Goal: Information Seeking & Learning: Learn about a topic

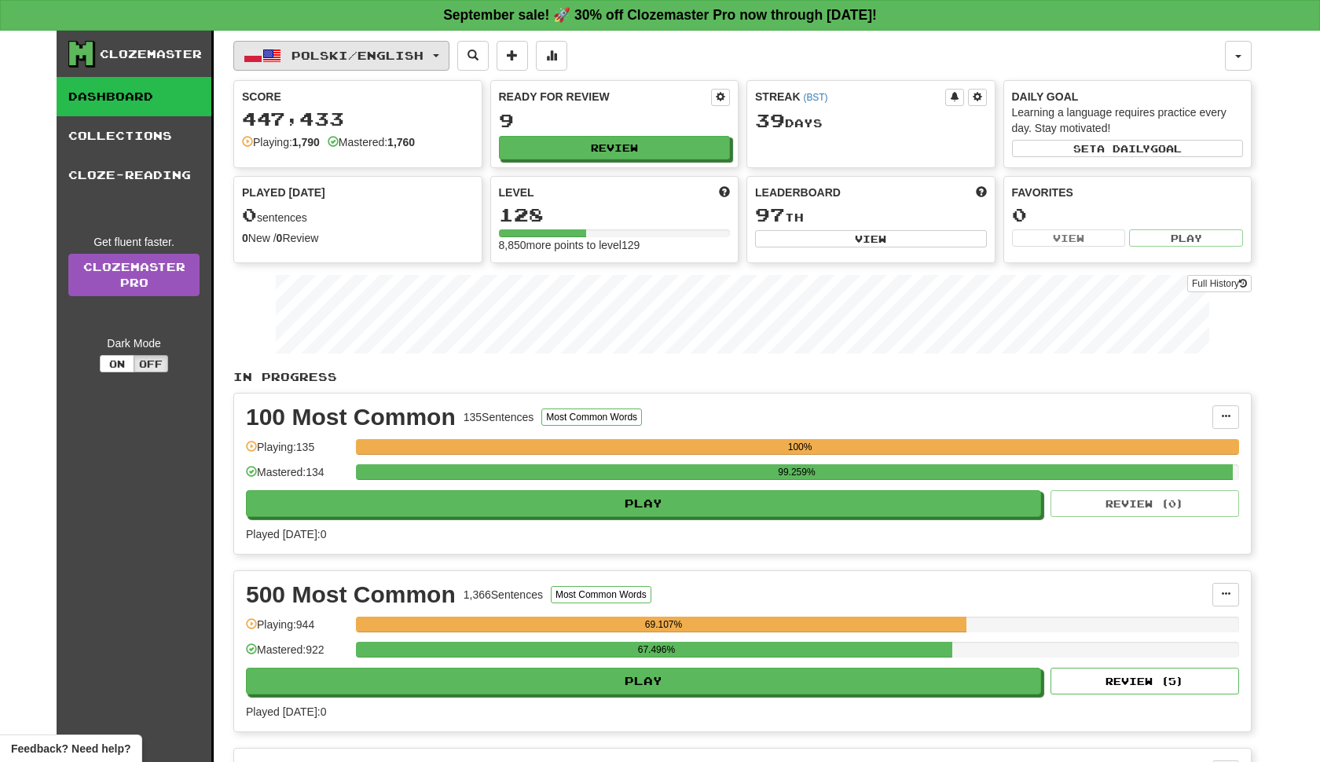
click at [439, 57] on span "button" at bounding box center [436, 55] width 6 height 3
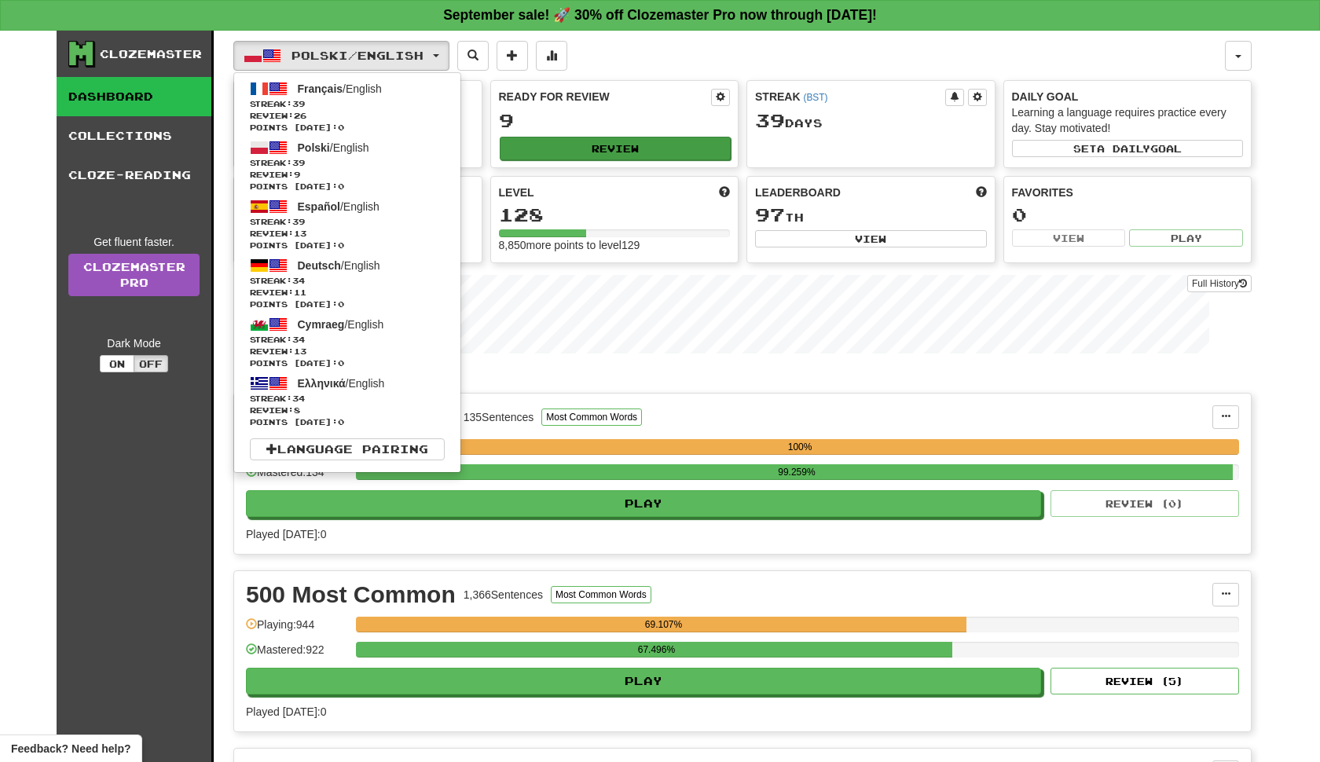
click at [644, 160] on button "Review" at bounding box center [616, 149] width 232 height 24
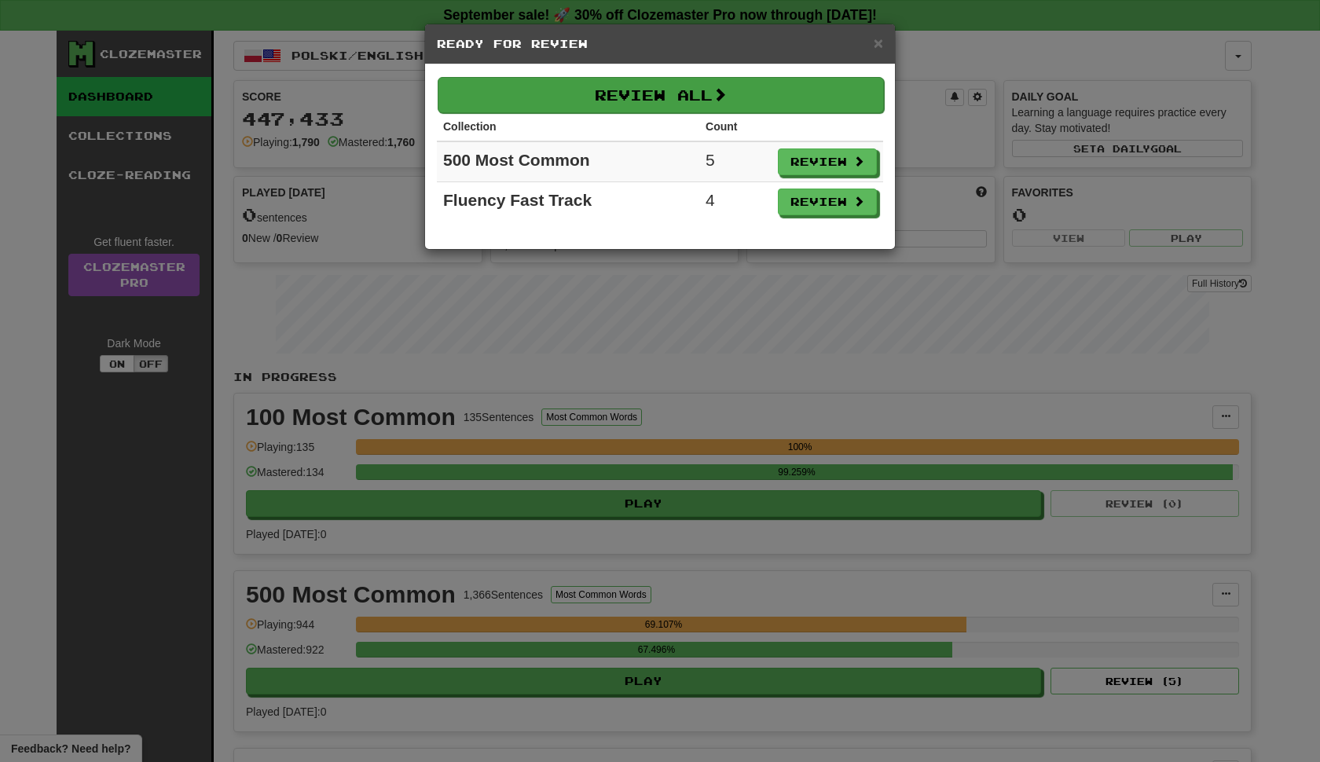
click at [727, 94] on button "Review All" at bounding box center [661, 95] width 446 height 36
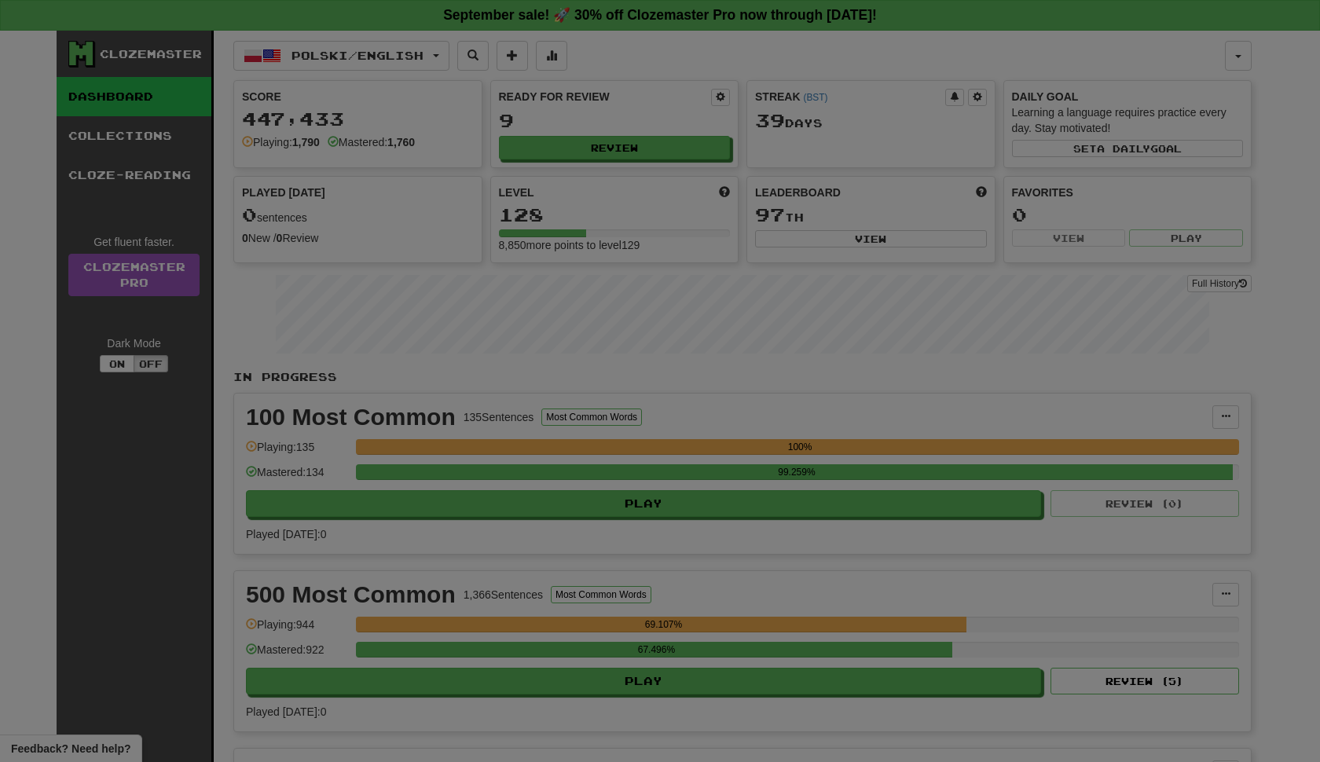
select select "**"
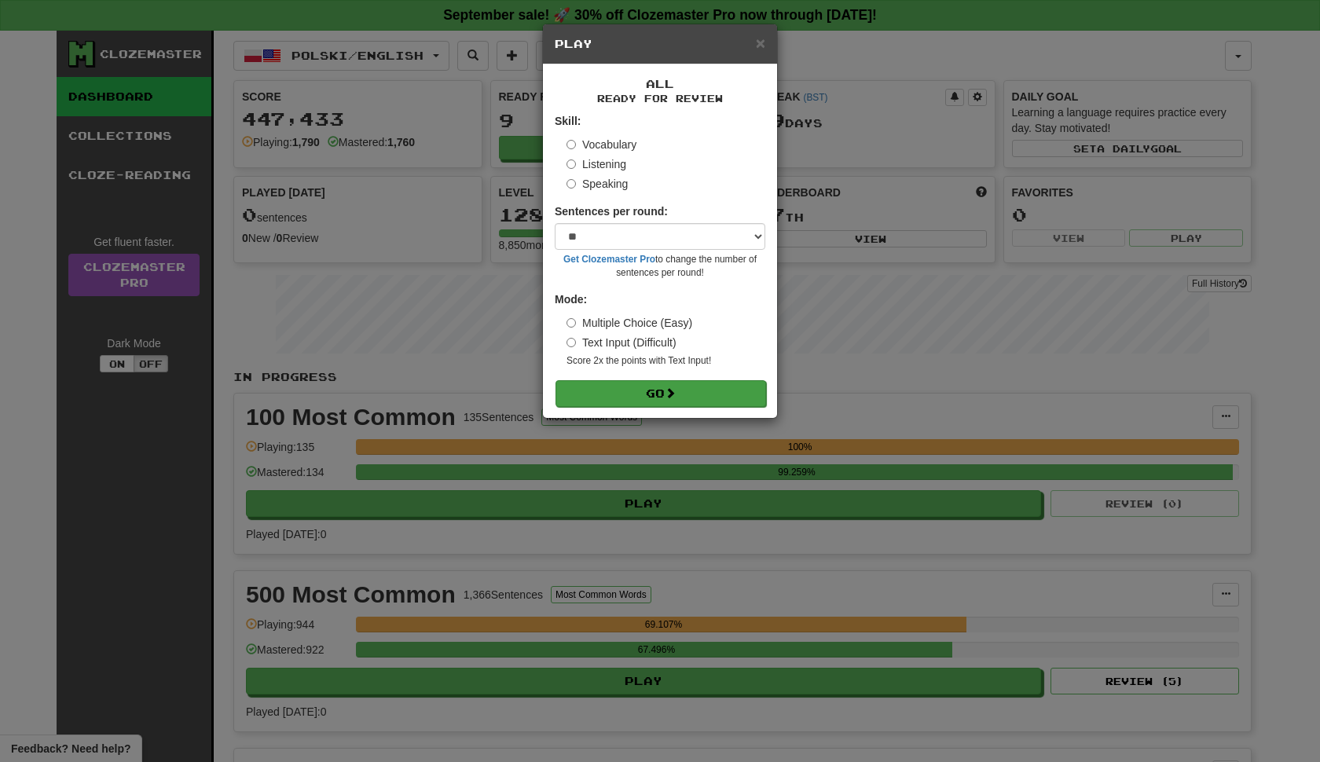
click at [685, 407] on button "Go" at bounding box center [660, 393] width 211 height 27
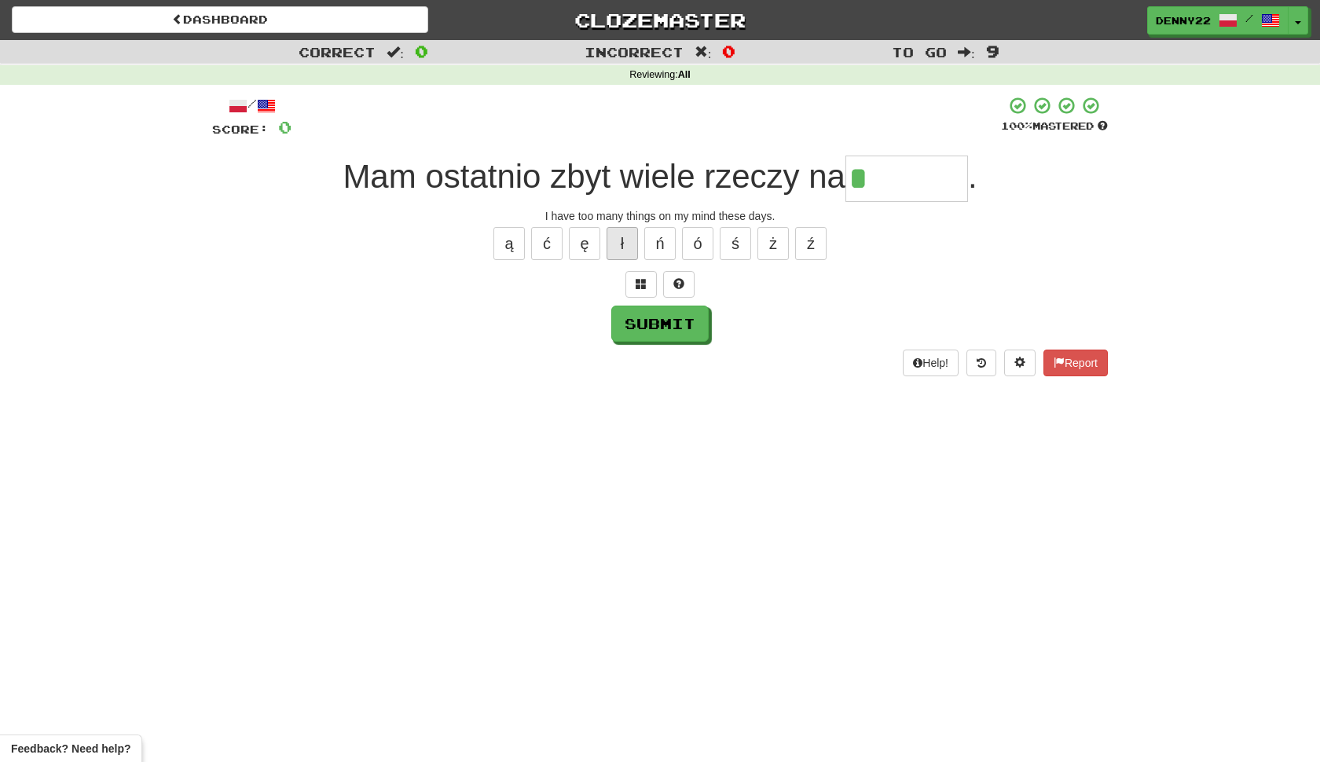
click at [623, 260] on button "ł" at bounding box center [621, 243] width 31 height 33
type input "******"
click at [660, 342] on button "Submit" at bounding box center [660, 324] width 97 height 36
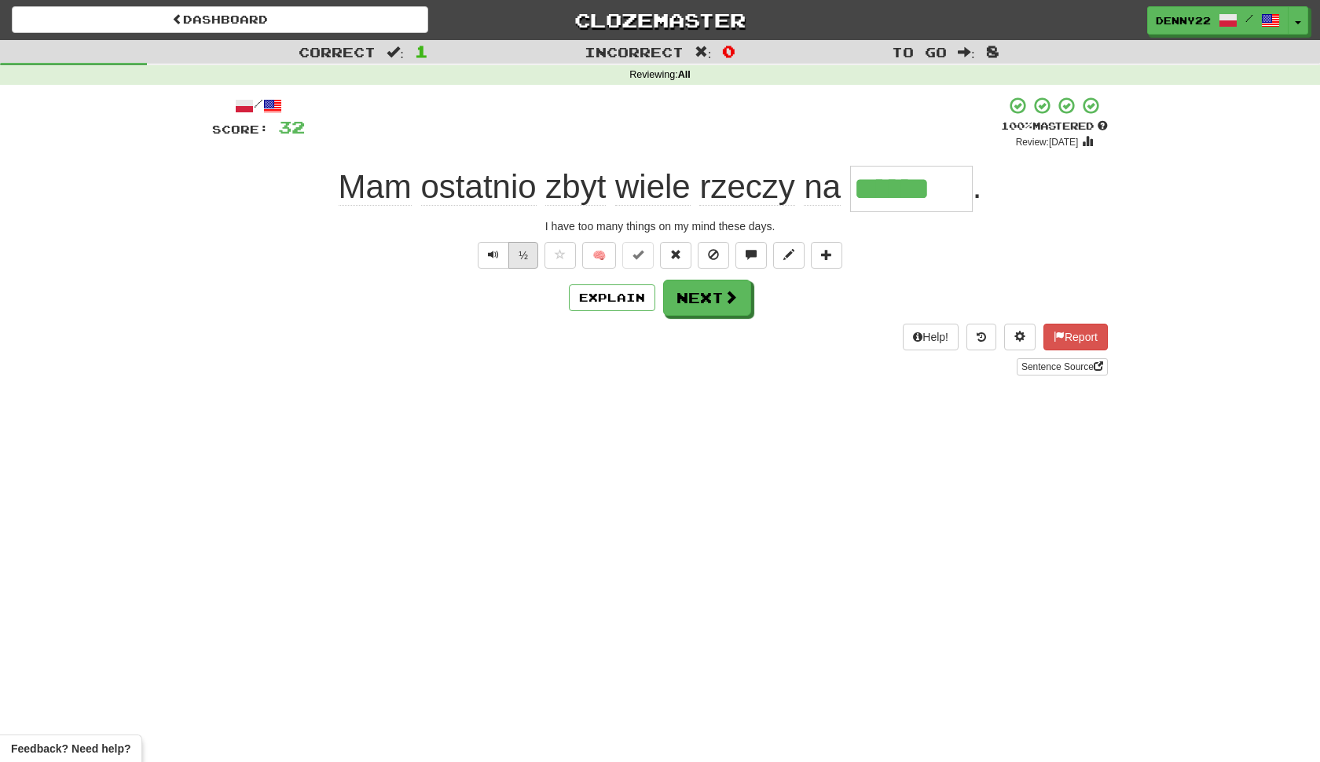
click at [519, 269] on button "½" at bounding box center [523, 255] width 30 height 27
click at [522, 269] on button "½" at bounding box center [523, 255] width 30 height 27
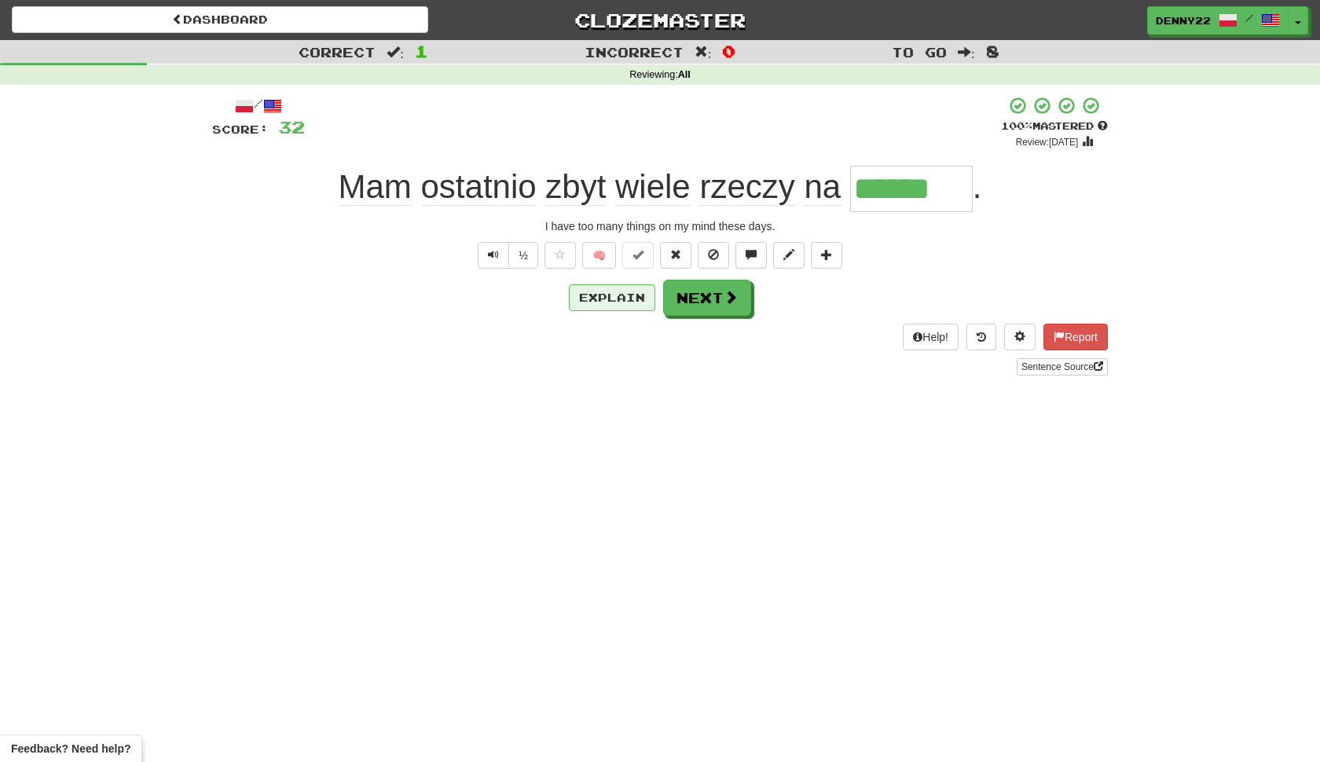
click at [607, 311] on button "Explain" at bounding box center [612, 297] width 86 height 27
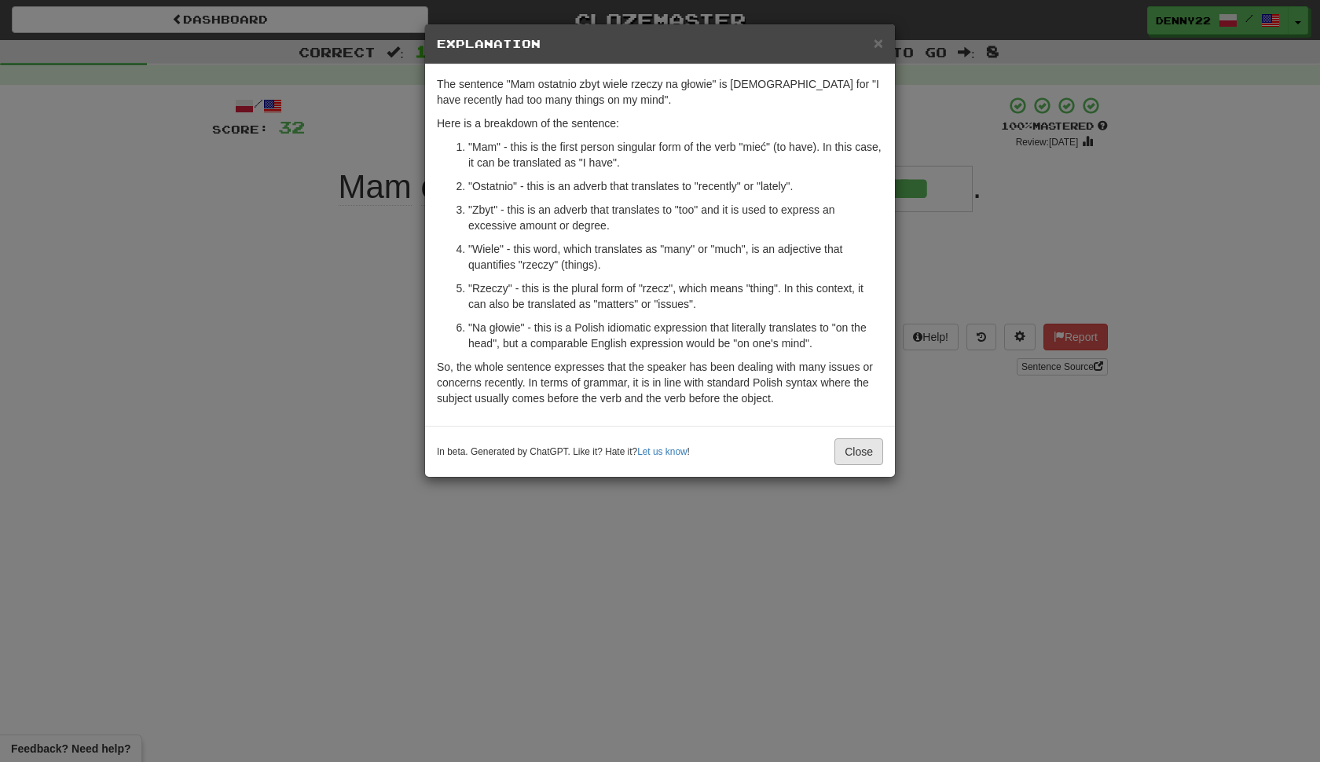
click at [863, 465] on button "Close" at bounding box center [858, 451] width 49 height 27
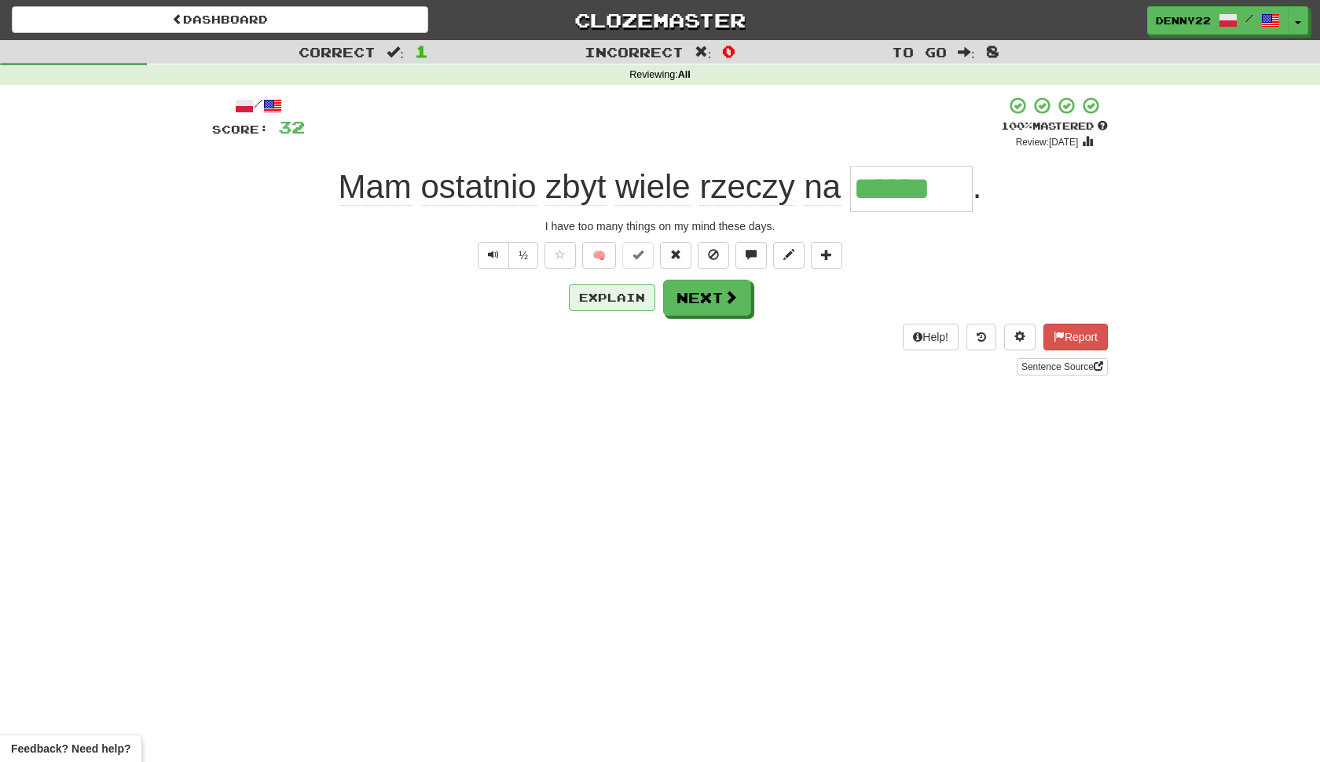
click at [596, 311] on button "Explain" at bounding box center [612, 297] width 86 height 27
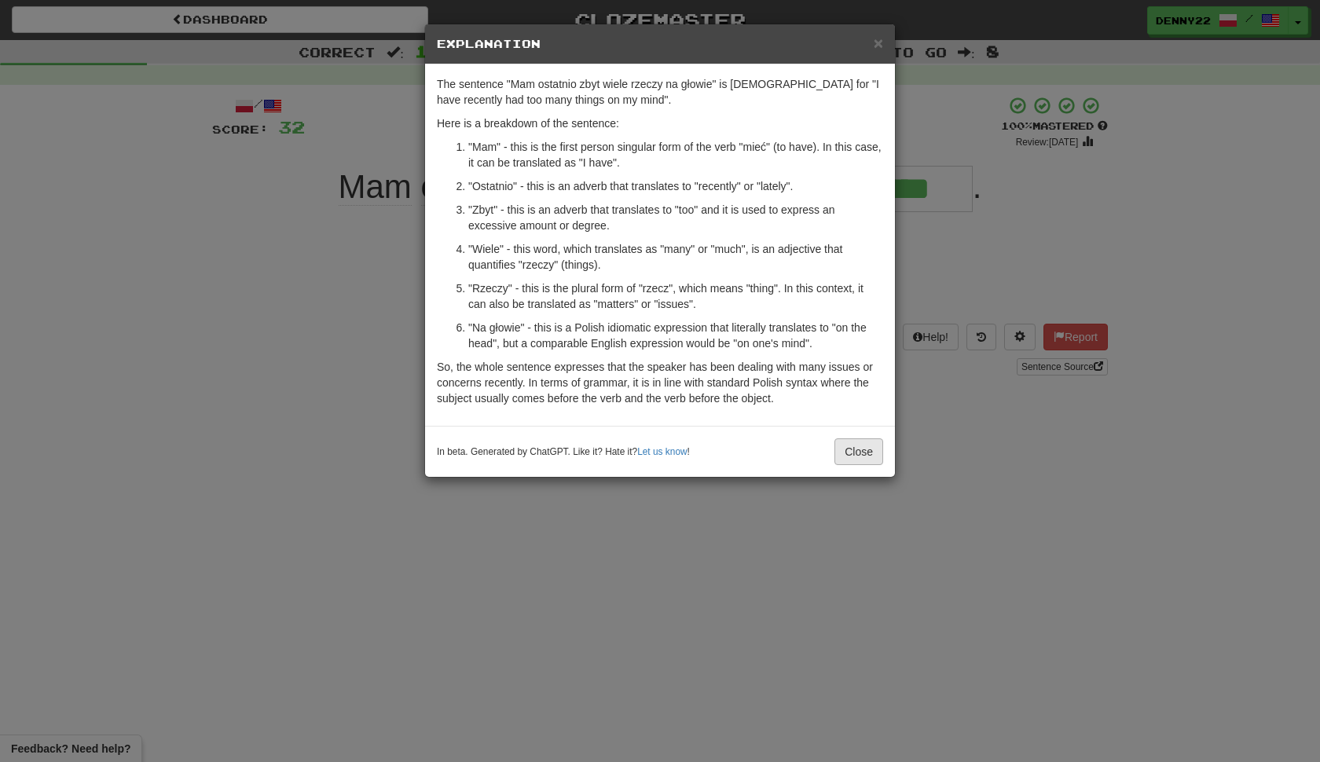
click at [865, 465] on button "Close" at bounding box center [858, 451] width 49 height 27
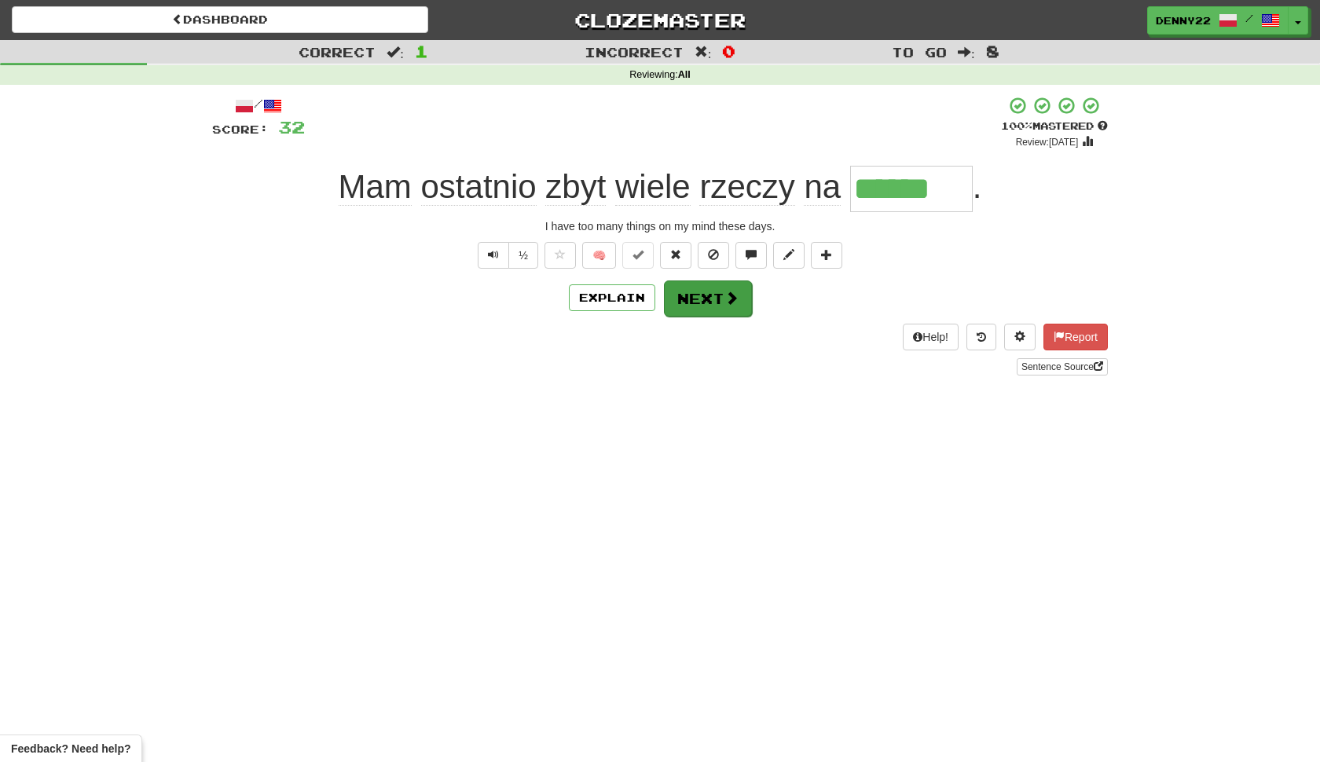
click at [709, 317] on button "Next" at bounding box center [708, 298] width 88 height 36
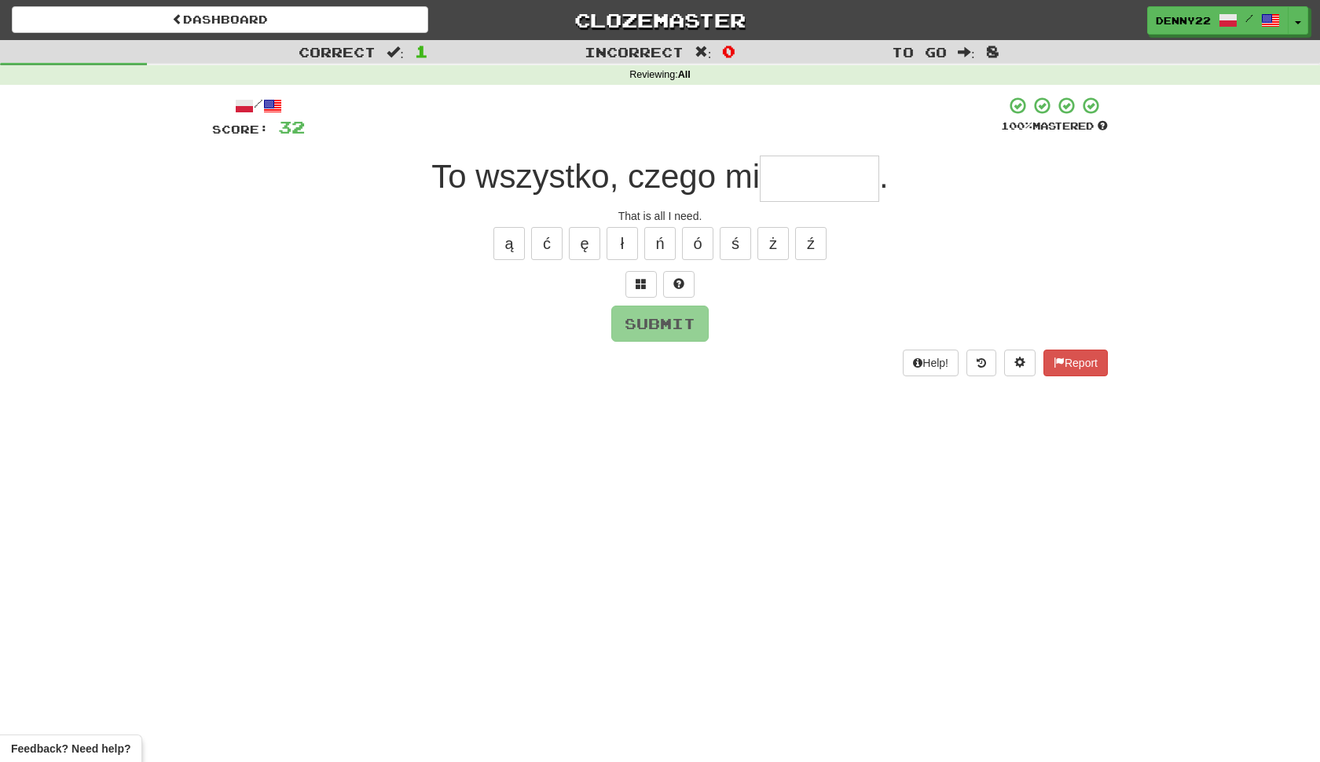
type input "*"
click at [645, 289] on span at bounding box center [641, 283] width 11 height 11
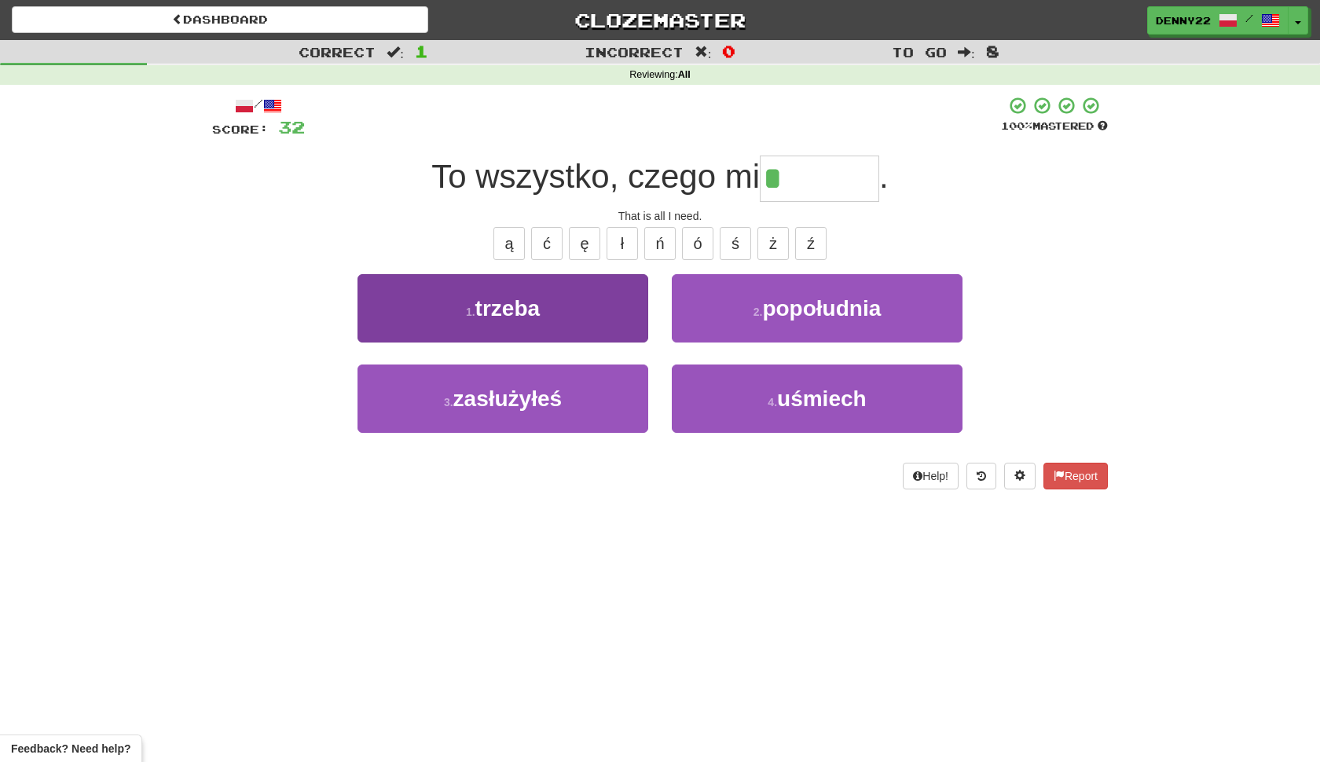
click at [614, 342] on button "1 . trzeba" at bounding box center [502, 308] width 291 height 68
type input "******"
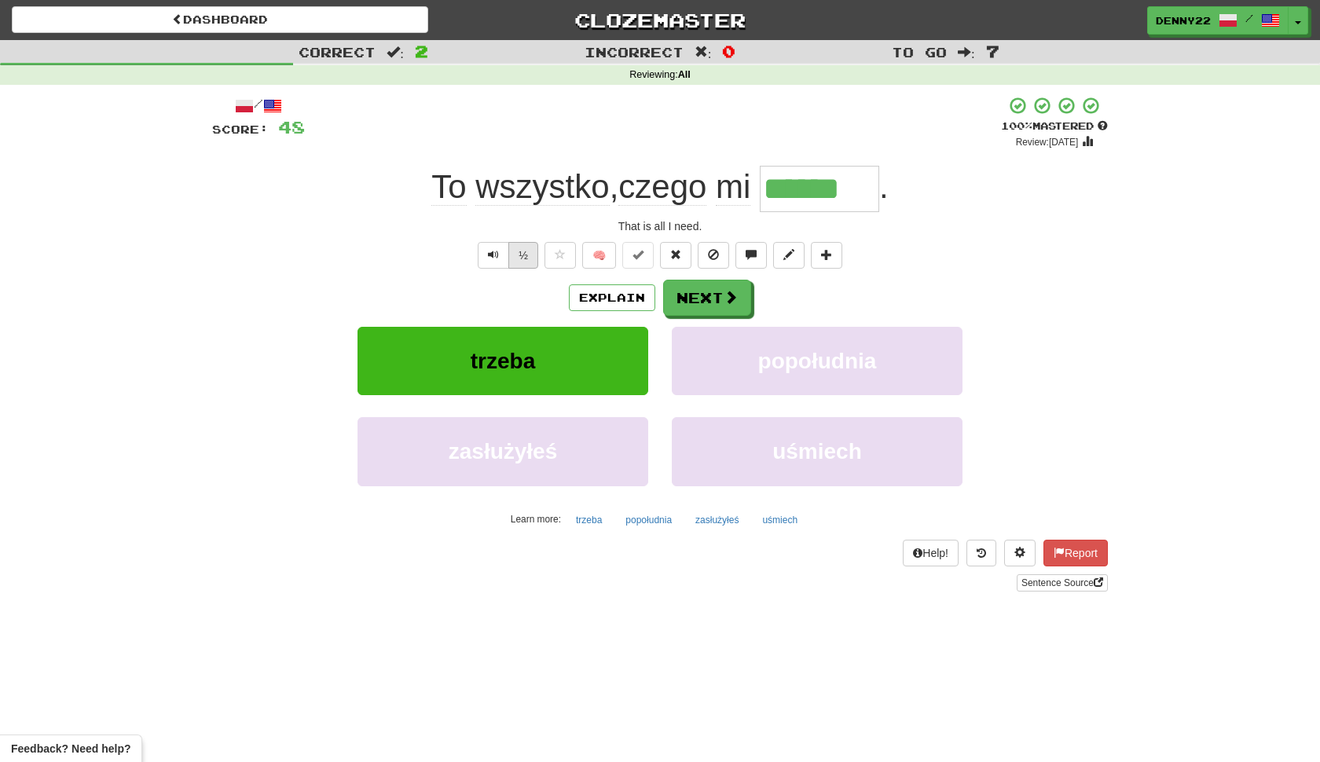
click at [512, 269] on button "½" at bounding box center [523, 255] width 30 height 27
click at [607, 311] on button "Explain" at bounding box center [612, 297] width 86 height 27
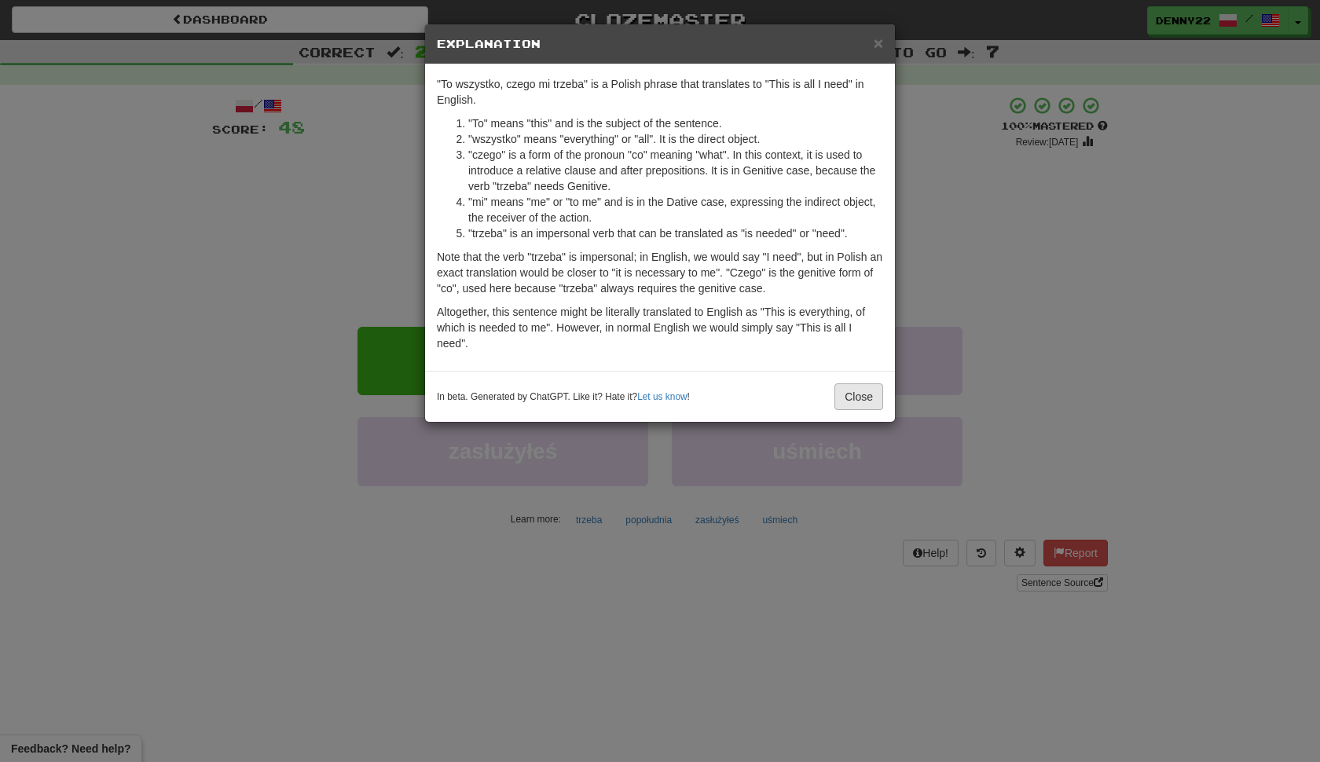
click at [860, 410] on button "Close" at bounding box center [858, 396] width 49 height 27
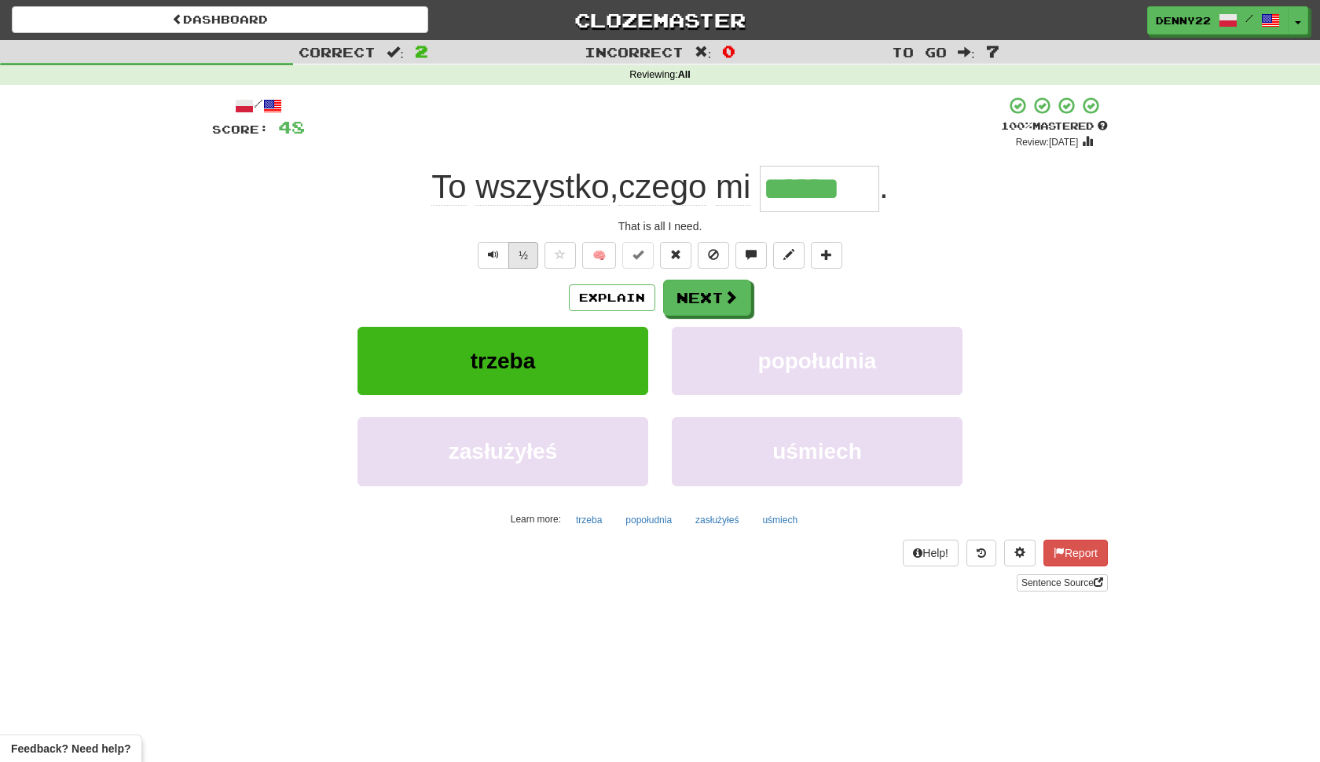
click at [515, 269] on button "½" at bounding box center [523, 255] width 30 height 27
click at [510, 269] on button "½" at bounding box center [523, 255] width 30 height 27
click at [709, 317] on button "Next" at bounding box center [708, 298] width 88 height 36
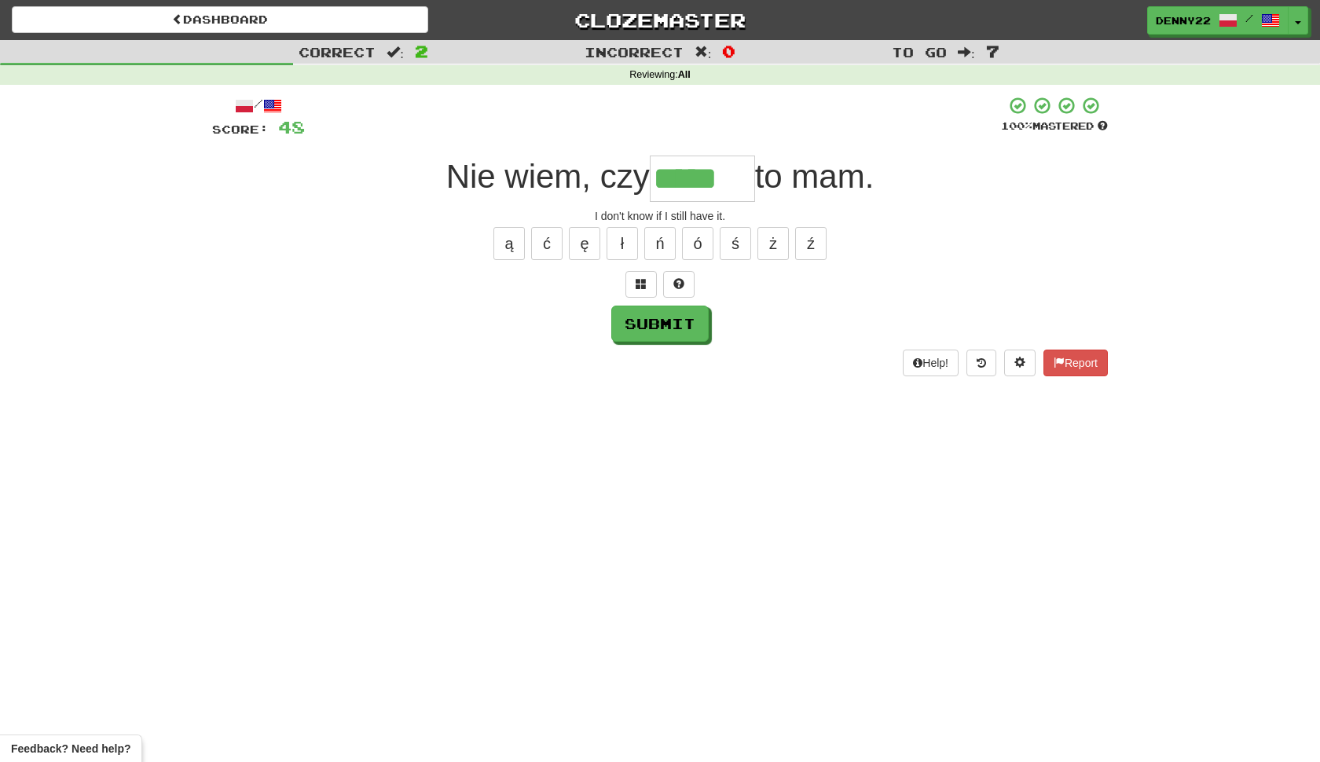
type input "*****"
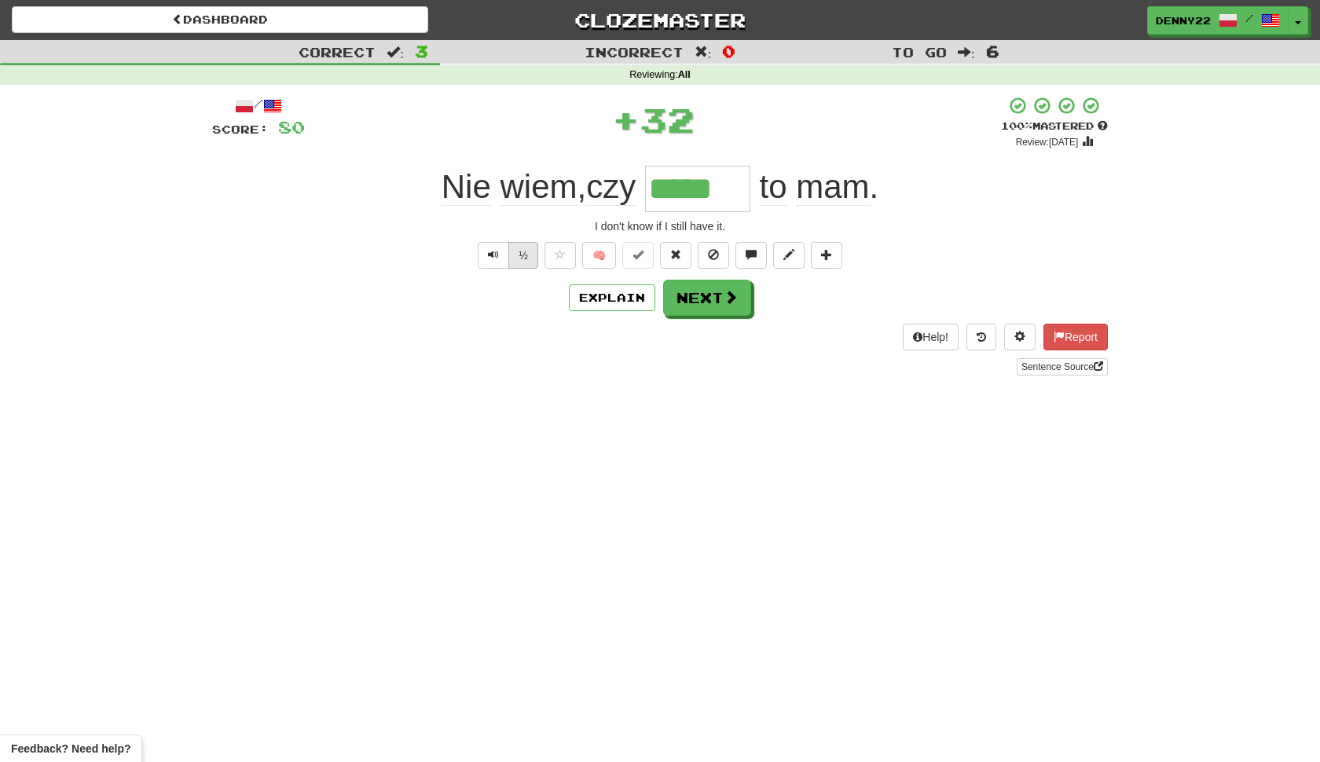
click at [512, 269] on button "½" at bounding box center [523, 255] width 30 height 27
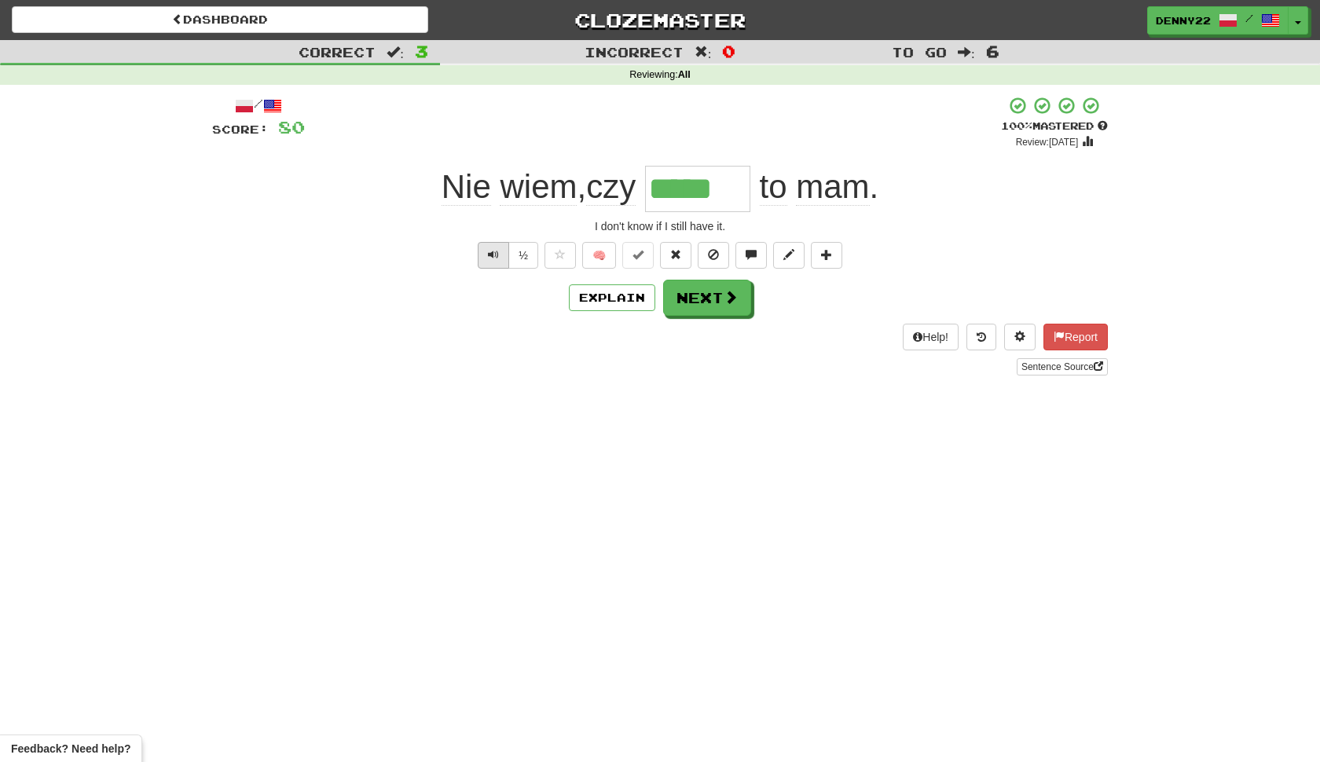
click at [488, 260] on span "Text-to-speech controls" at bounding box center [493, 254] width 11 height 11
click at [718, 317] on button "Next" at bounding box center [708, 298] width 88 height 36
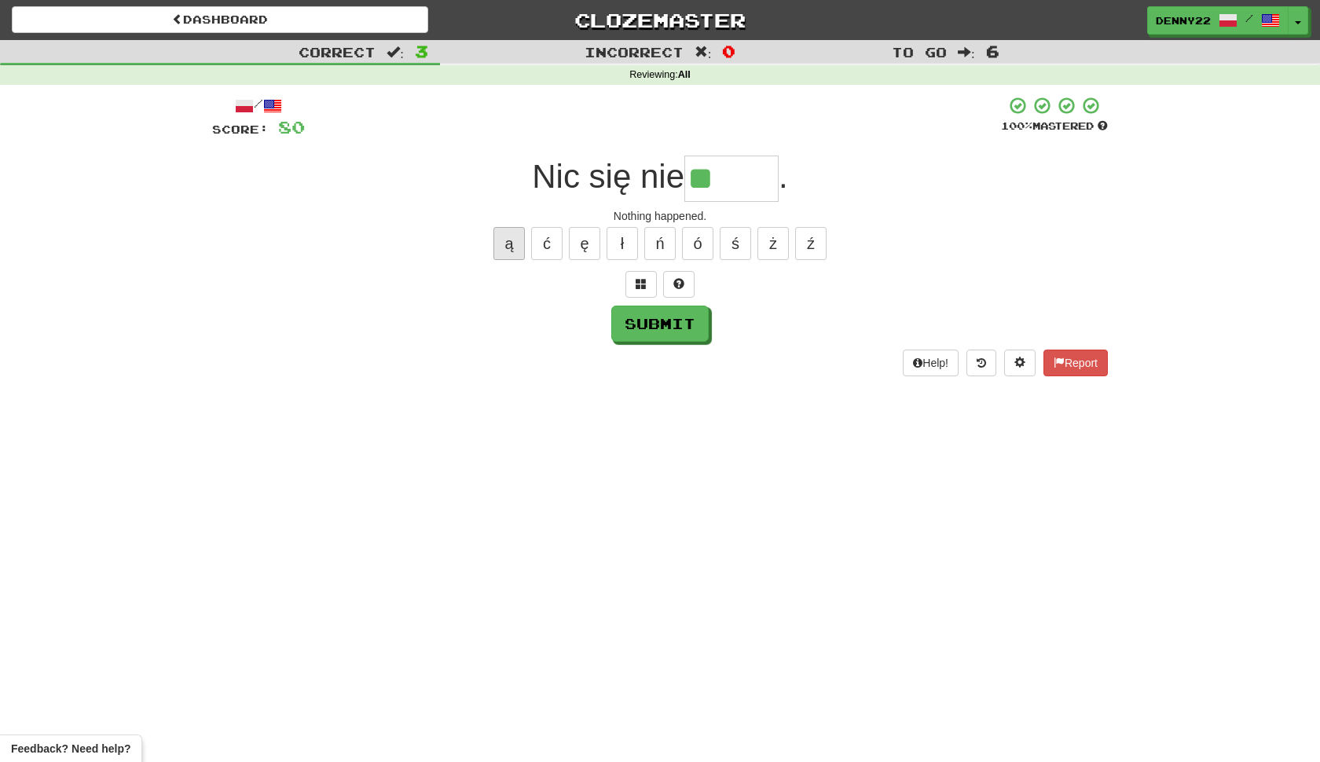
click at [511, 260] on button "ą" at bounding box center [508, 243] width 31 height 33
click at [642, 289] on span at bounding box center [641, 283] width 11 height 11
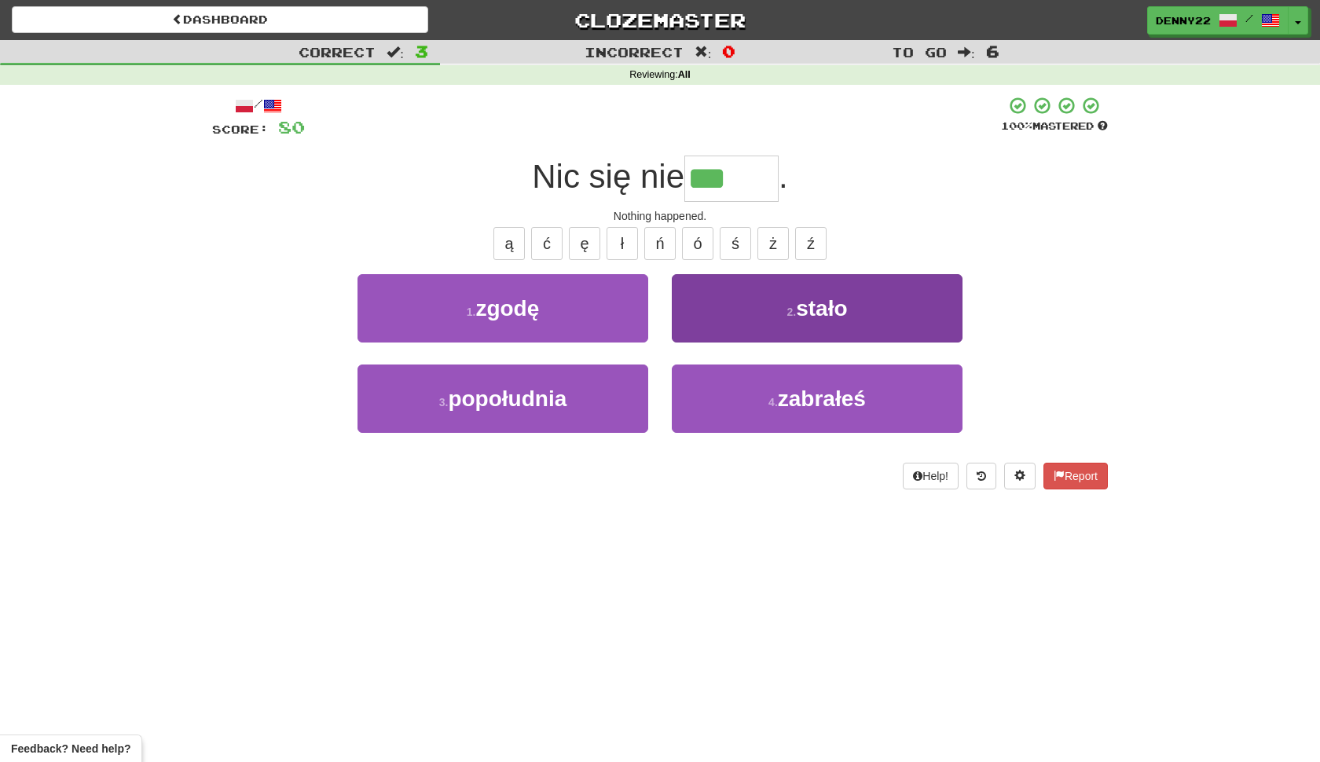
click at [796, 321] on span "stało" at bounding box center [821, 308] width 51 height 24
type input "*****"
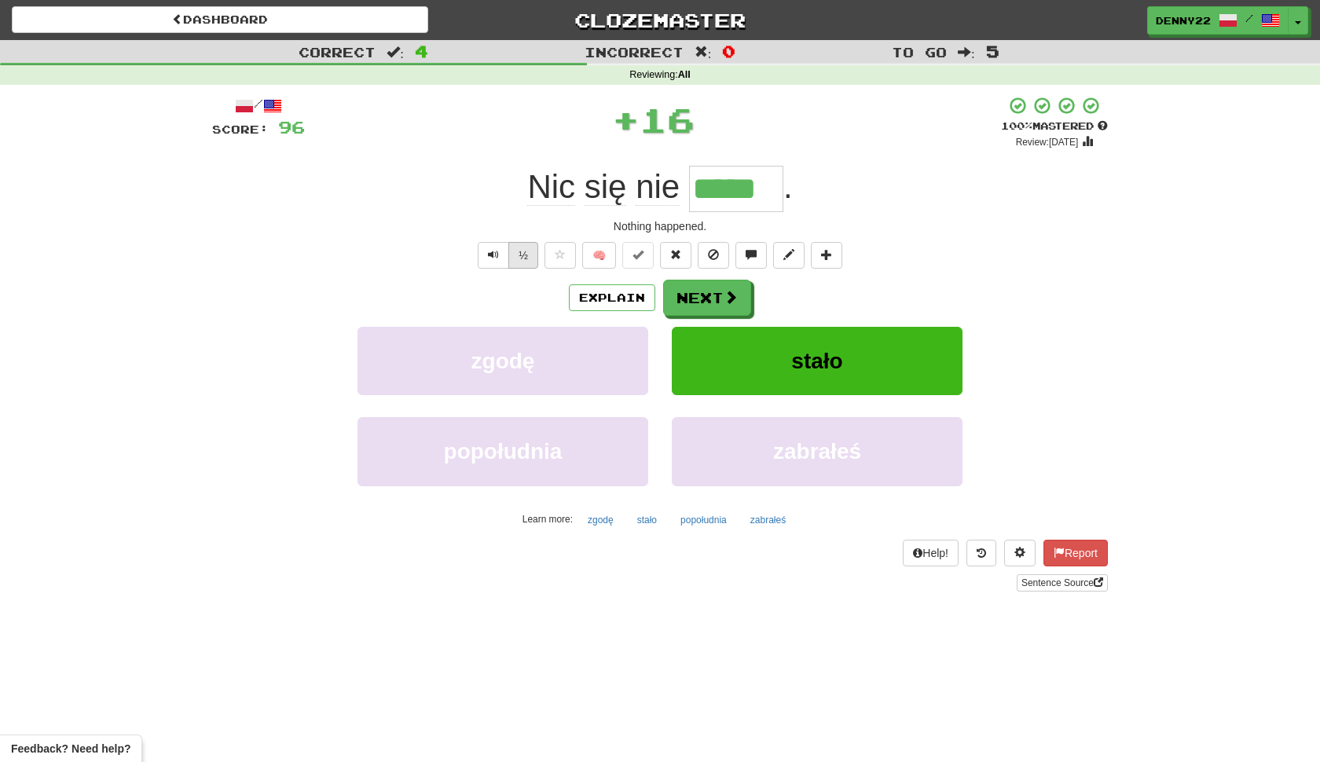
click at [518, 269] on button "½" at bounding box center [523, 255] width 30 height 27
click at [727, 317] on button "Next" at bounding box center [708, 298] width 88 height 36
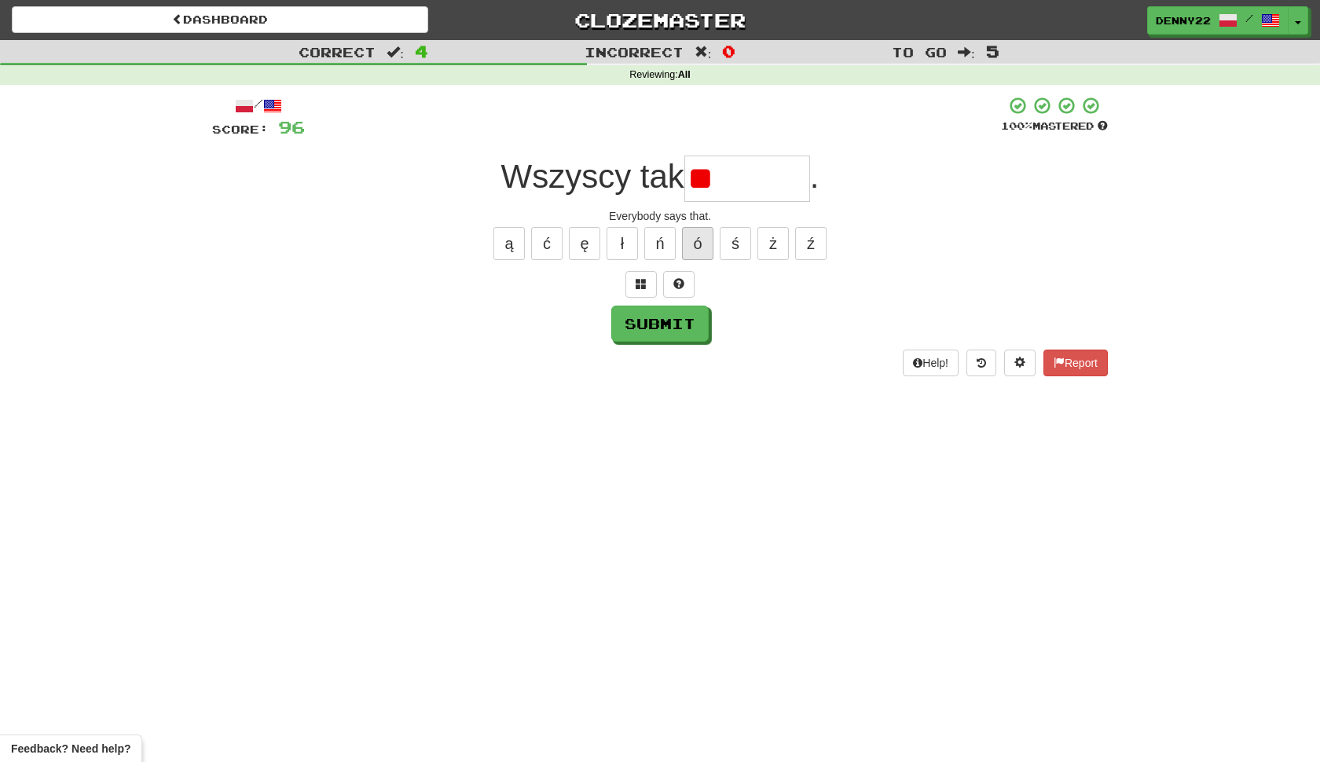
click at [701, 260] on button "ó" at bounding box center [697, 243] width 31 height 33
click at [763, 202] on input "***" at bounding box center [747, 179] width 126 height 46
click at [772, 202] on input "**" at bounding box center [747, 179] width 126 height 46
click at [508, 260] on button "ą" at bounding box center [508, 243] width 31 height 33
type input "*****"
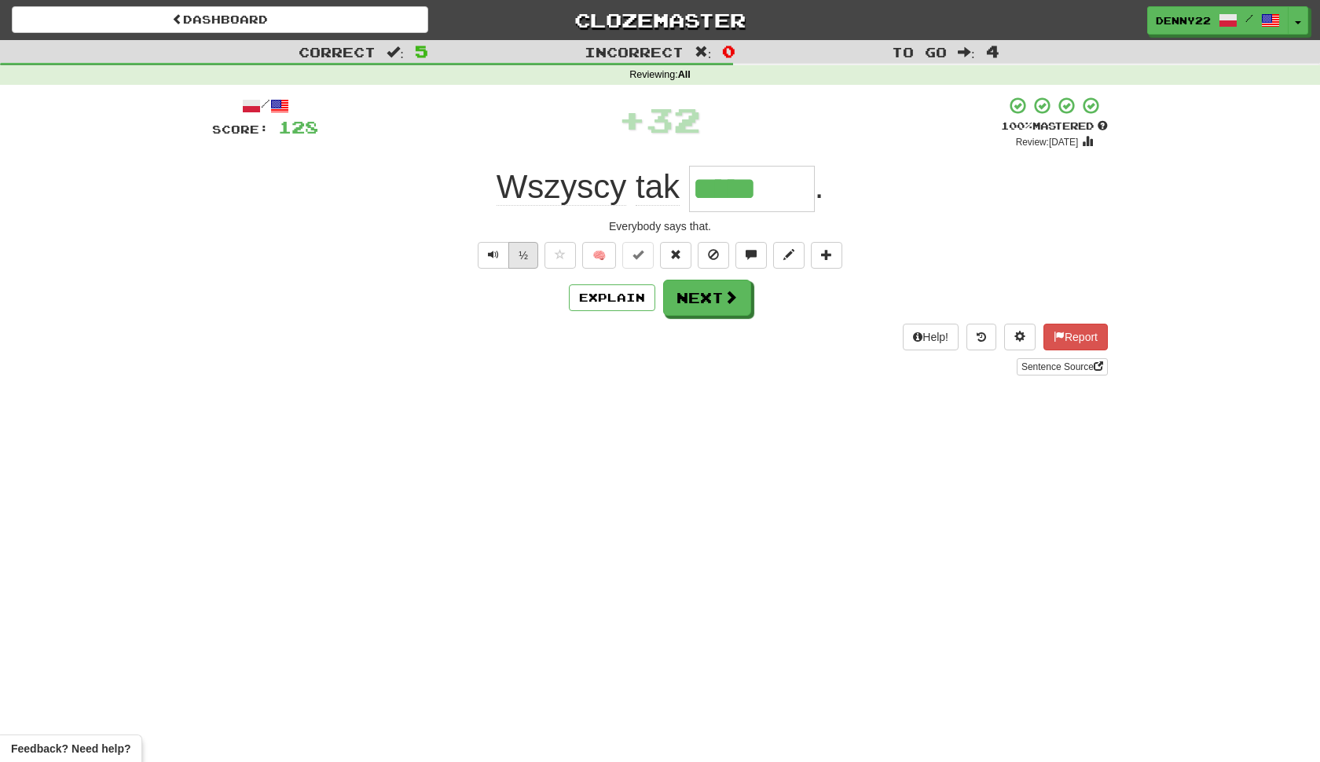
click at [516, 269] on button "½" at bounding box center [523, 255] width 30 height 27
click at [710, 317] on button "Next" at bounding box center [708, 298] width 88 height 36
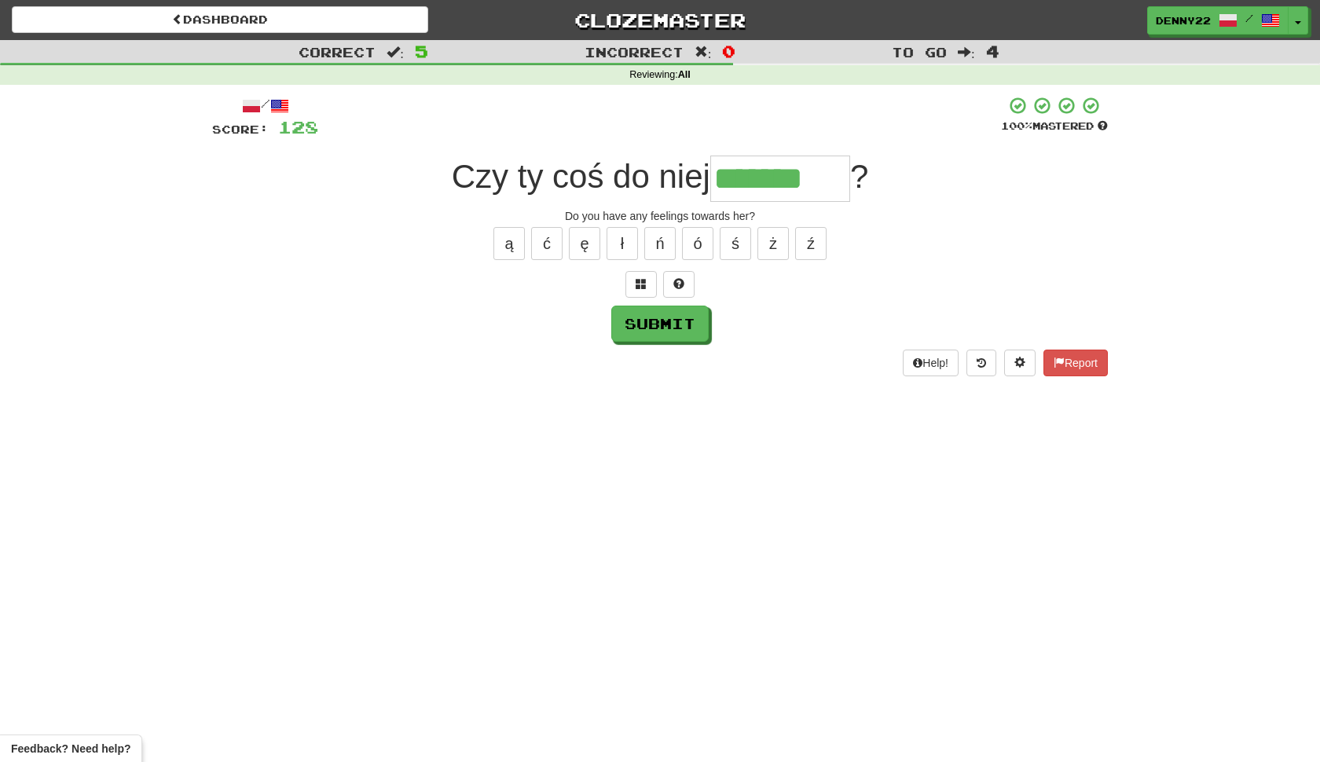
type input "*******"
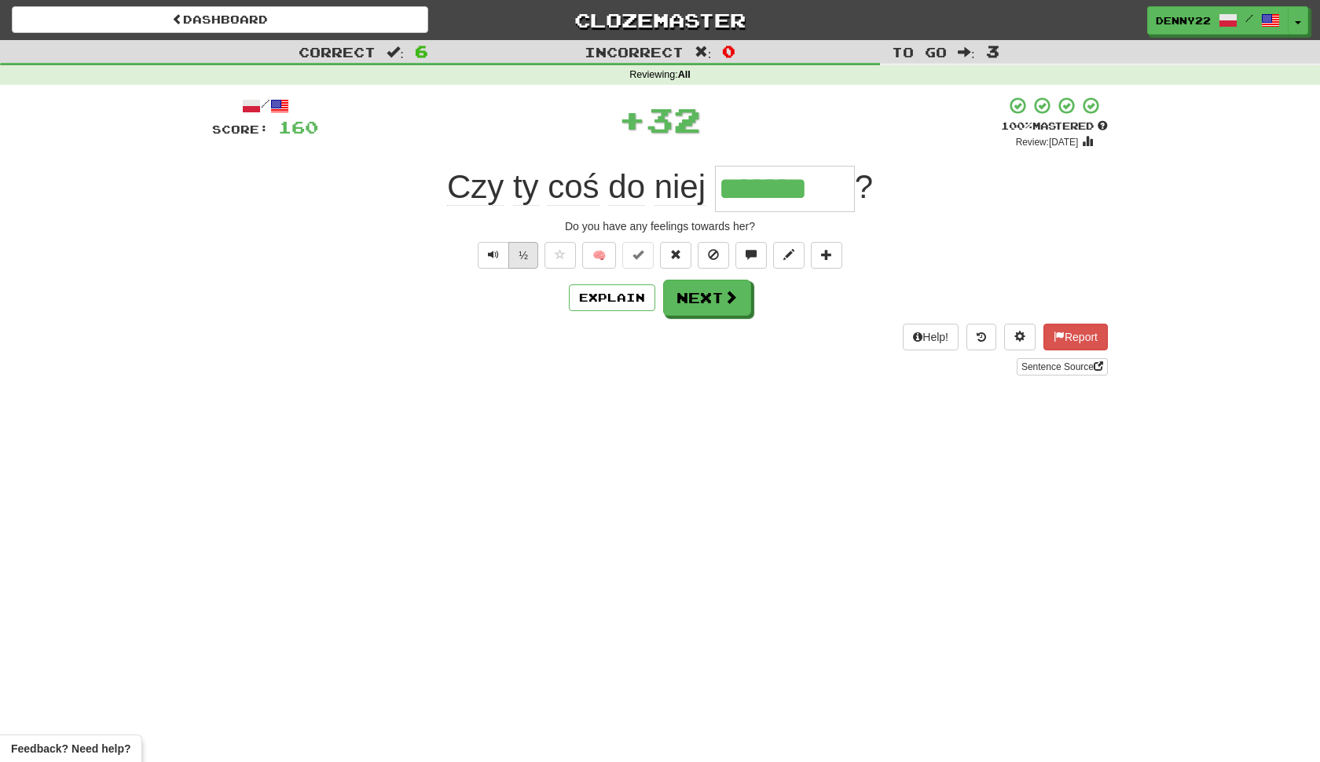
click at [518, 269] on button "½" at bounding box center [523, 255] width 30 height 27
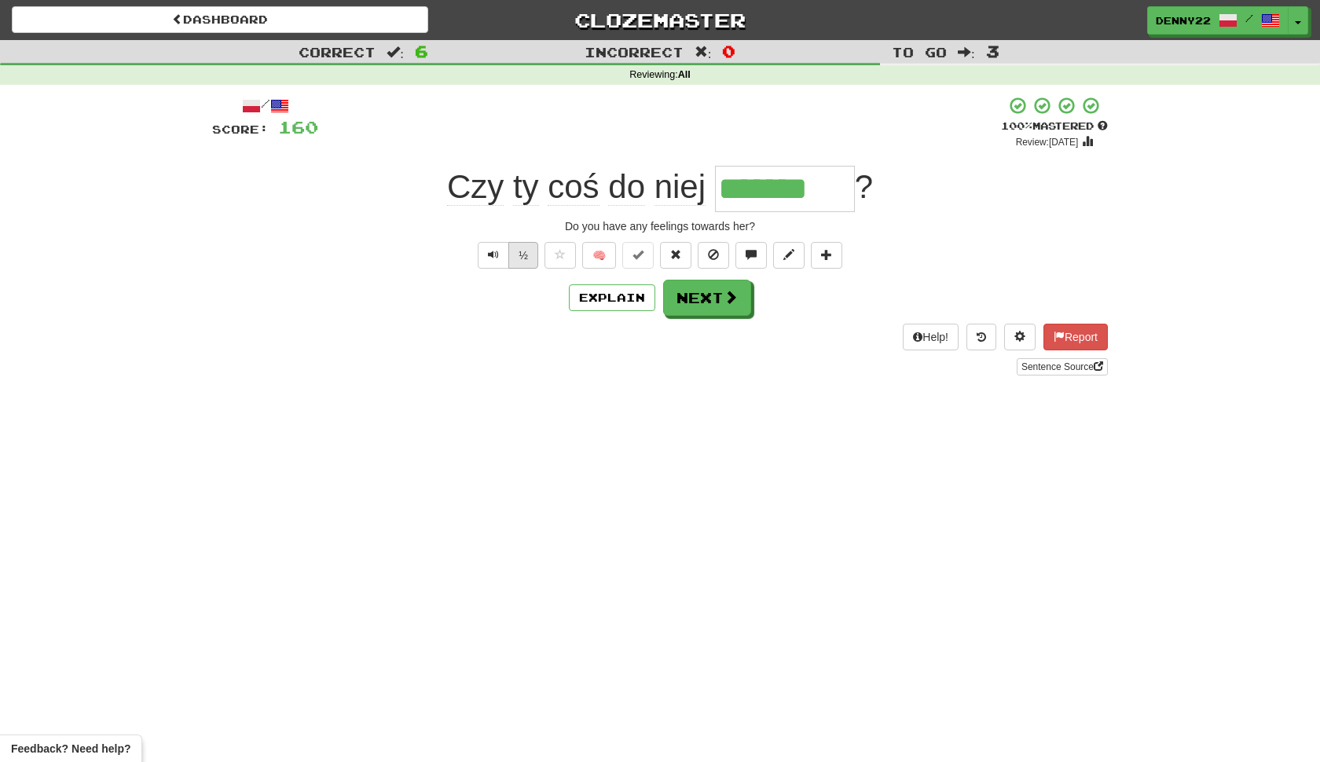
click at [518, 269] on button "½" at bounding box center [523, 255] width 30 height 27
click at [710, 317] on button "Next" at bounding box center [708, 298] width 88 height 36
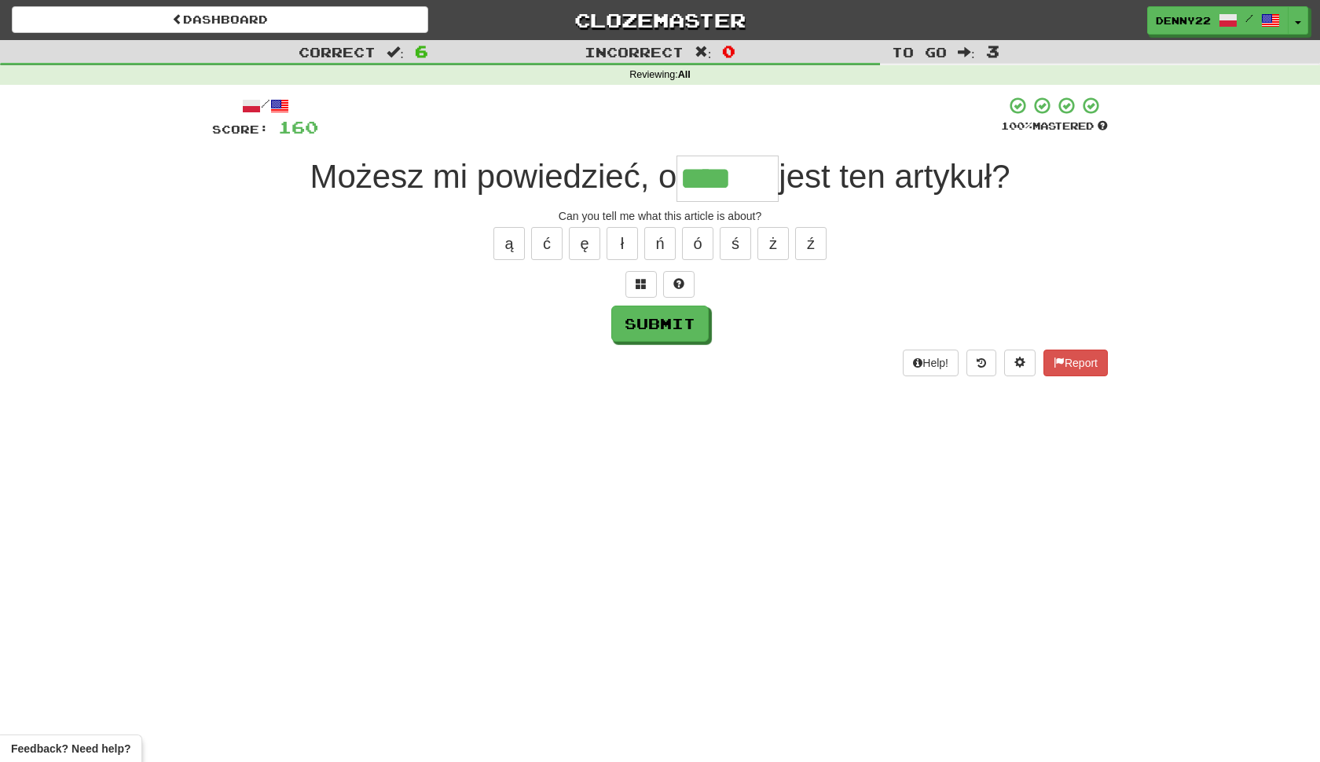
type input "****"
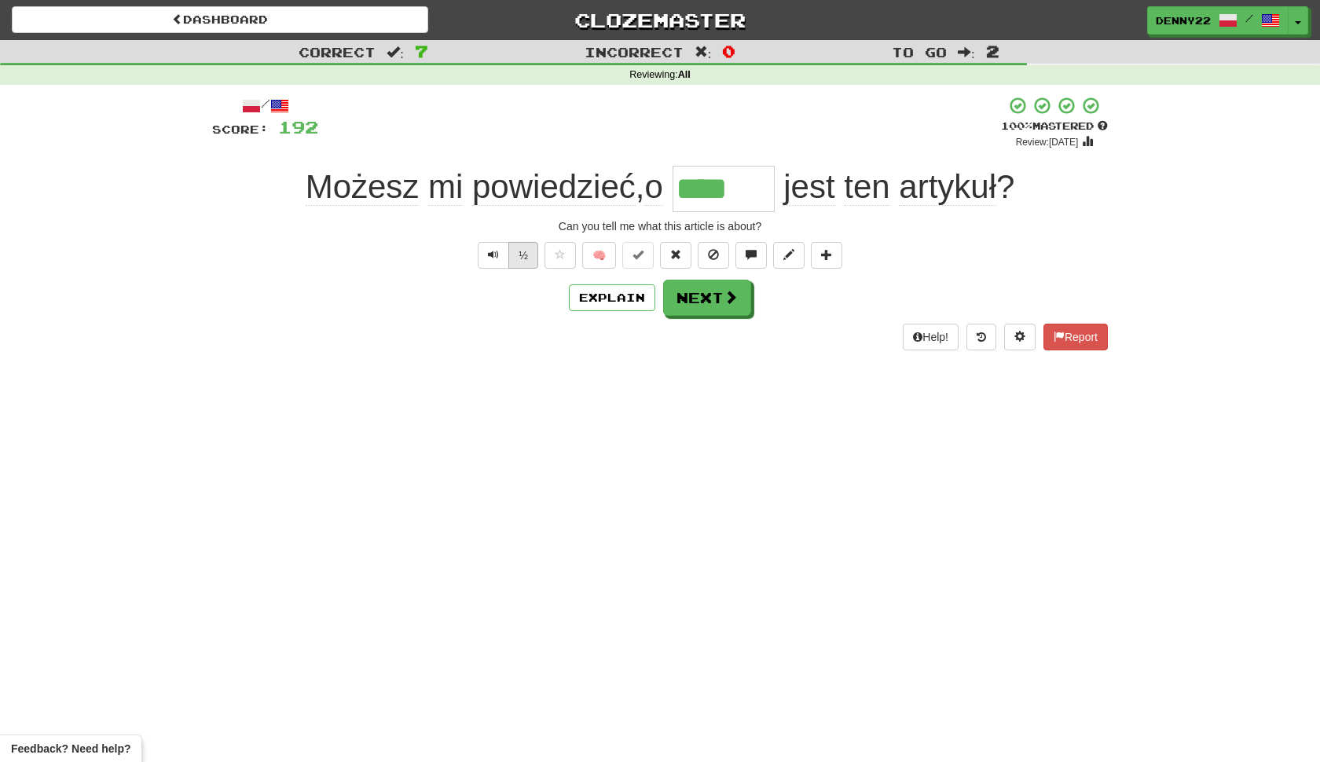
click at [516, 269] on button "½" at bounding box center [523, 255] width 30 height 27
click at [518, 269] on button "½" at bounding box center [523, 255] width 30 height 27
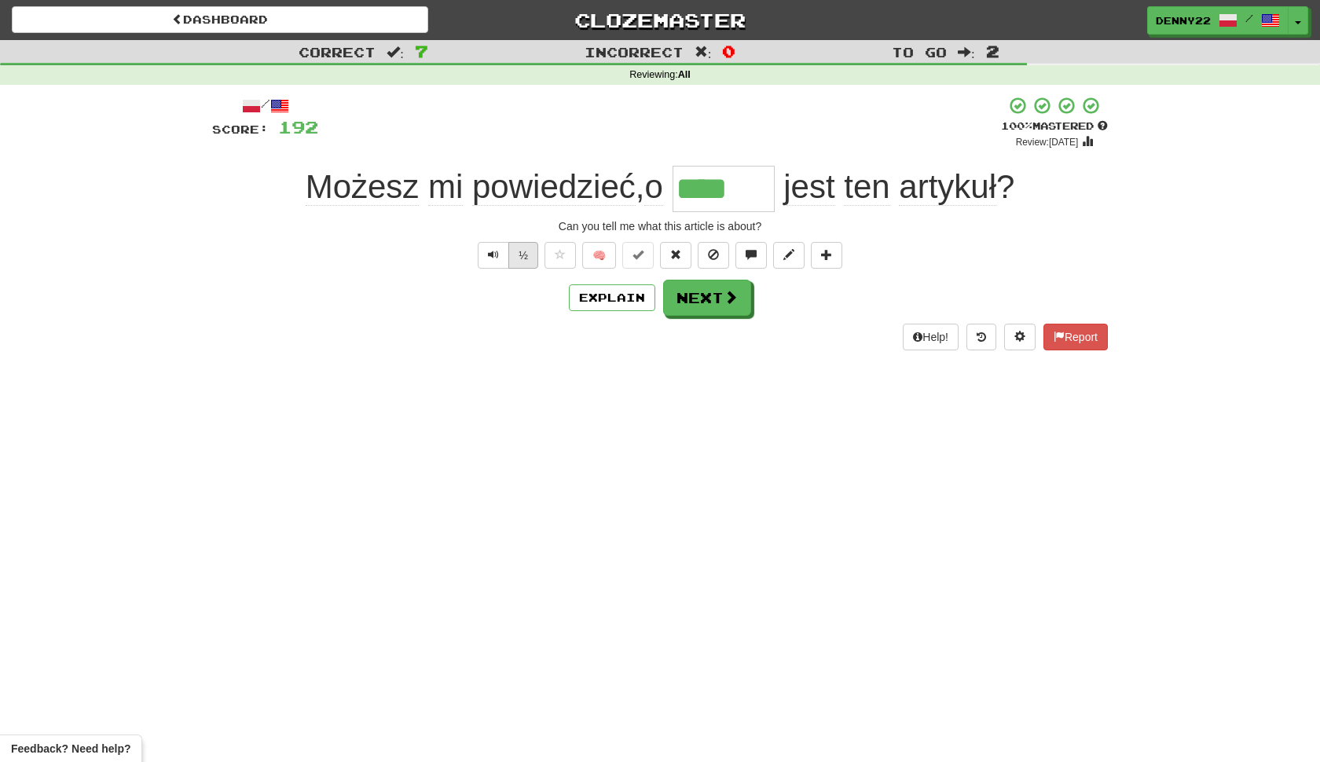
click at [518, 269] on button "½" at bounding box center [523, 255] width 30 height 27
click at [711, 317] on button "Next" at bounding box center [708, 298] width 88 height 36
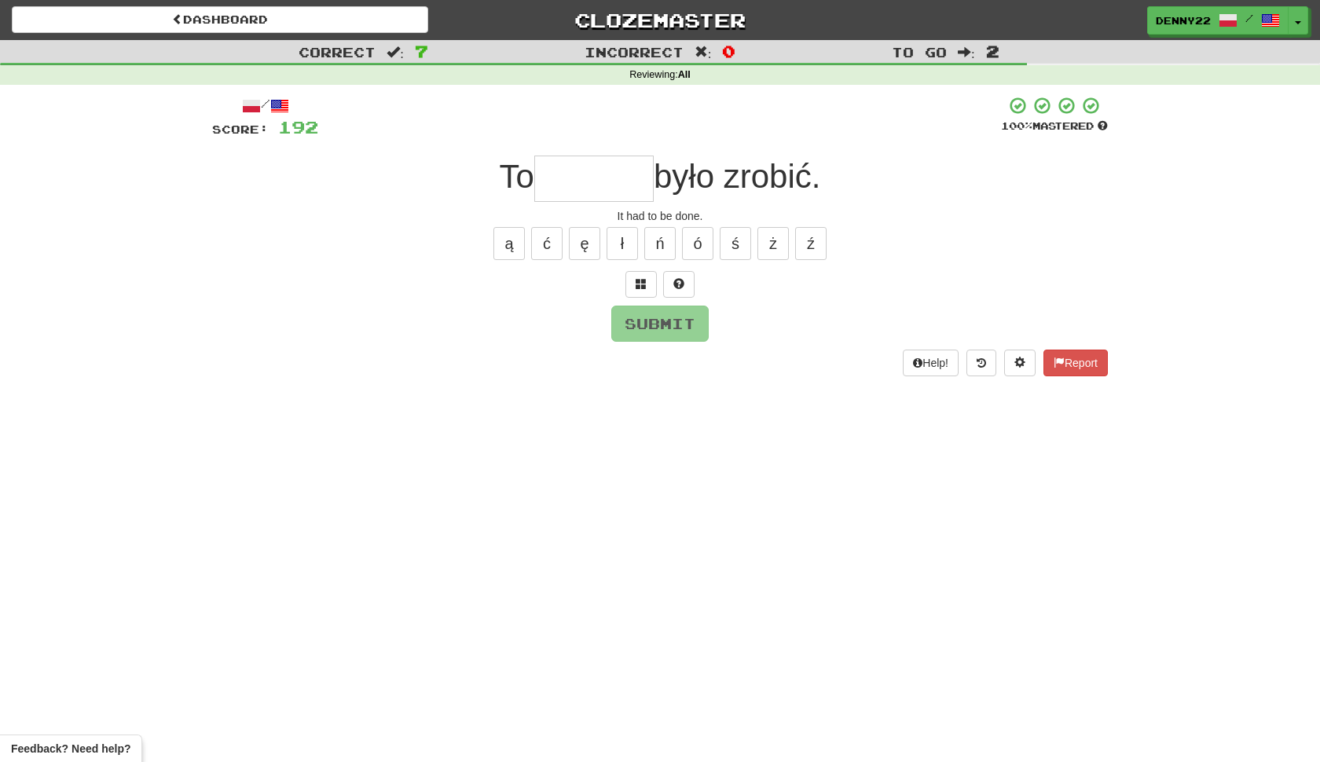
type input "*"
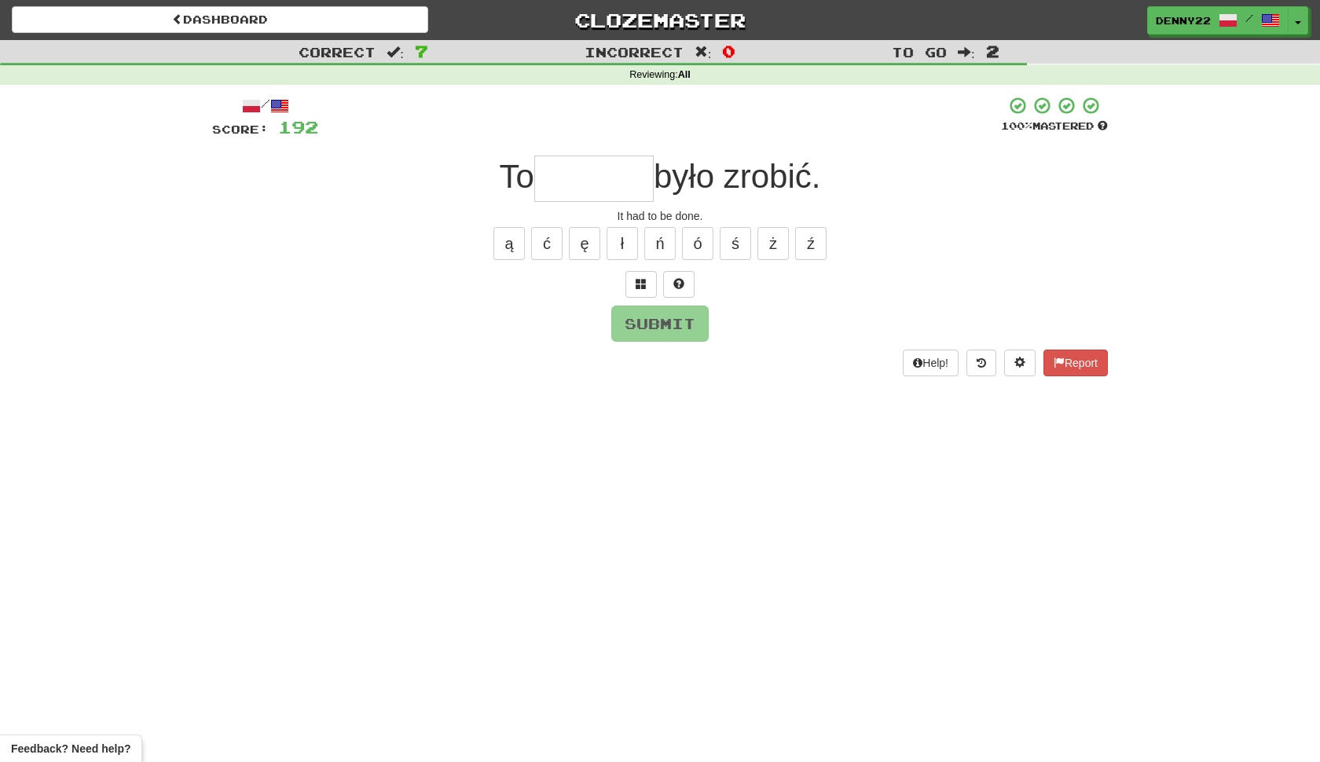
type input "*"
click at [639, 289] on span at bounding box center [641, 283] width 11 height 11
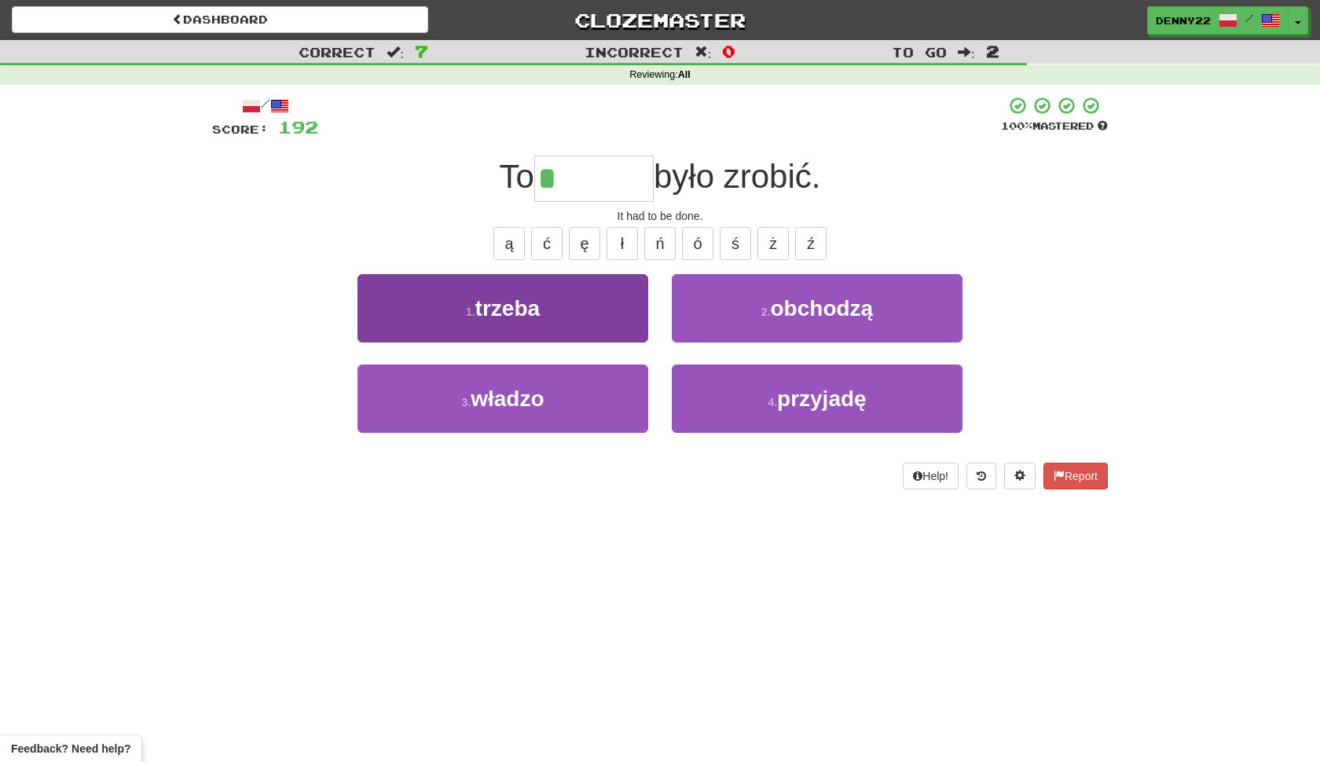
click at [592, 342] on button "1 . trzeba" at bounding box center [502, 308] width 291 height 68
type input "******"
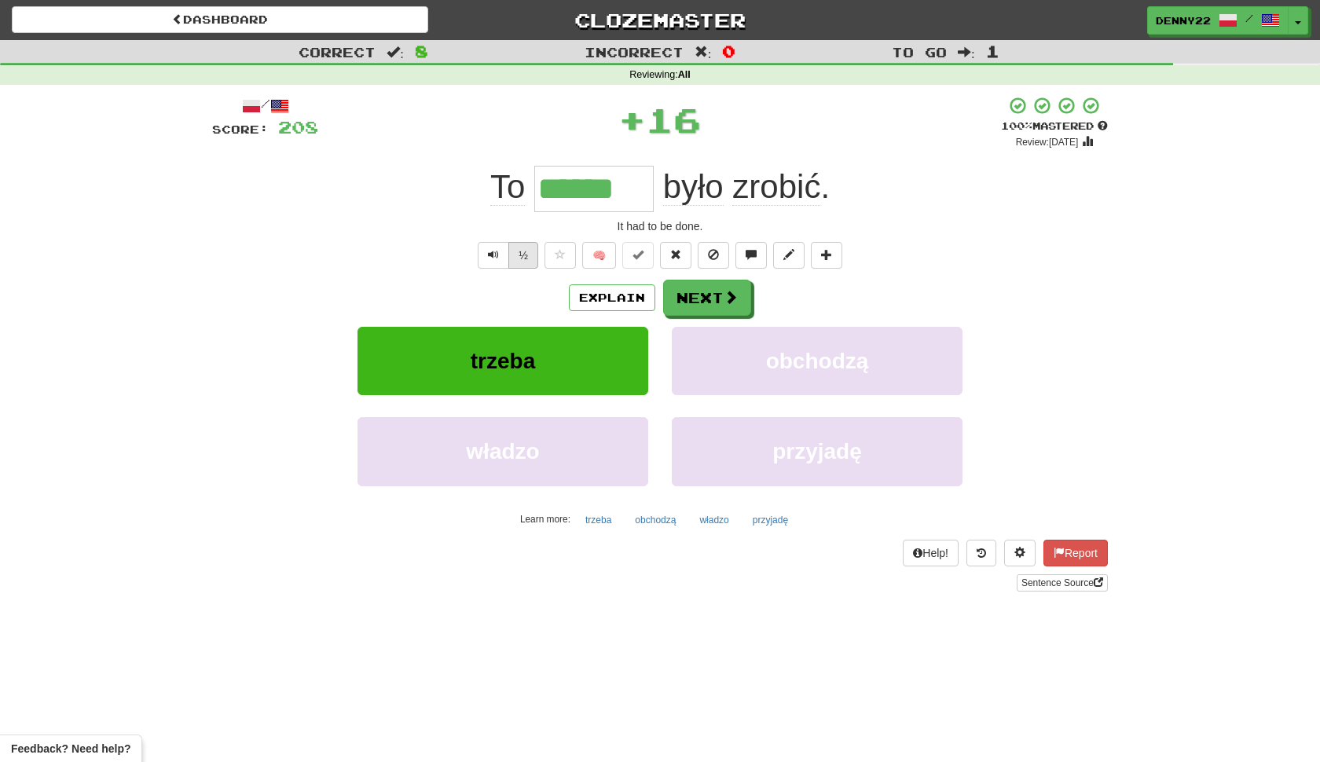
click at [518, 269] on button "½" at bounding box center [523, 255] width 30 height 27
click at [596, 311] on button "Explain" at bounding box center [612, 297] width 86 height 27
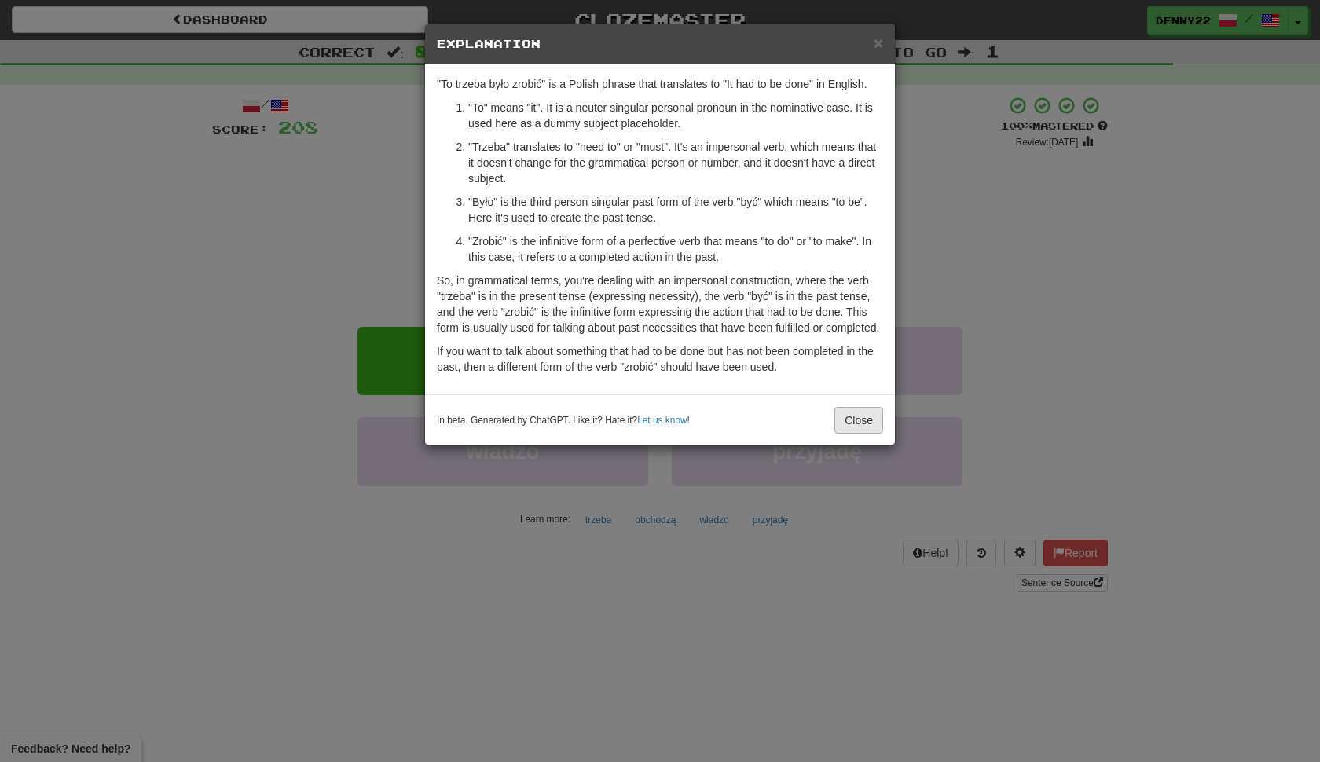
click at [853, 434] on button "Close" at bounding box center [858, 420] width 49 height 27
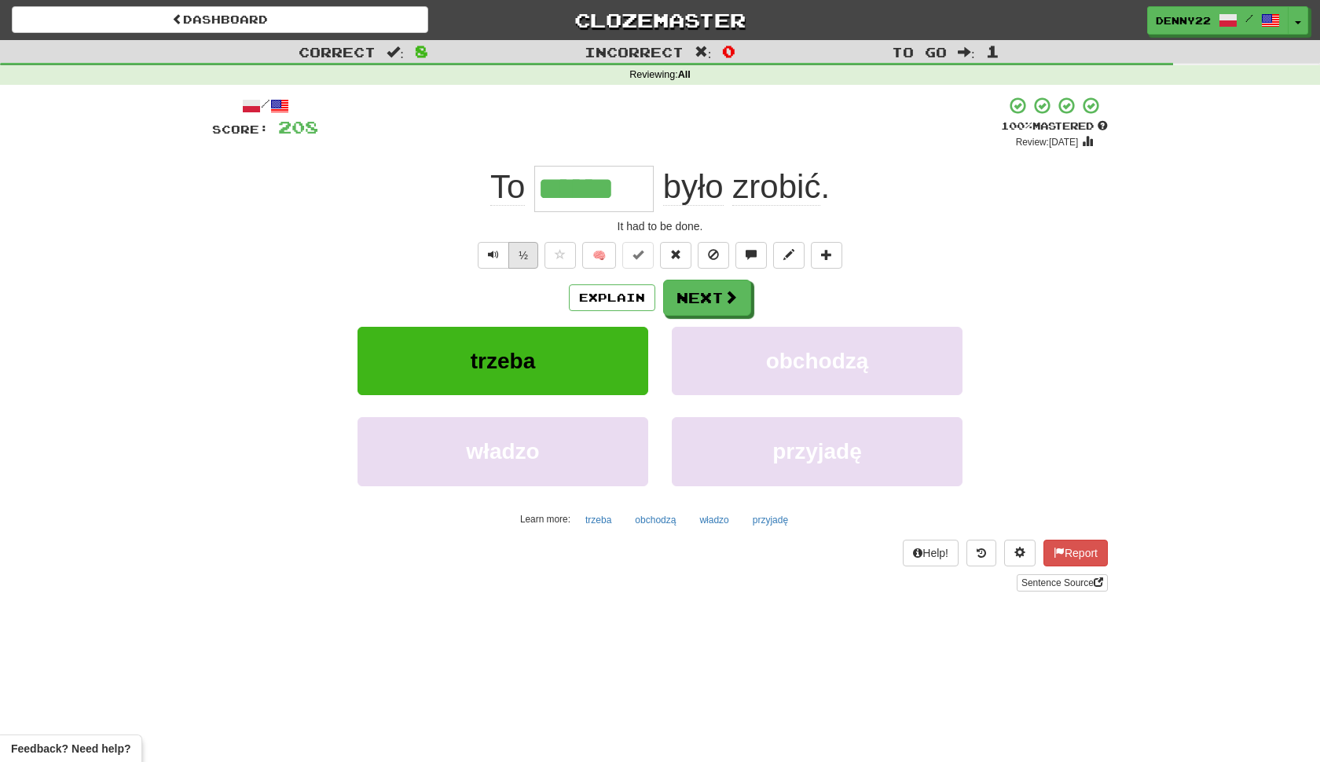
click at [523, 269] on button "½" at bounding box center [523, 255] width 30 height 27
click at [618, 311] on button "Explain" at bounding box center [612, 297] width 86 height 27
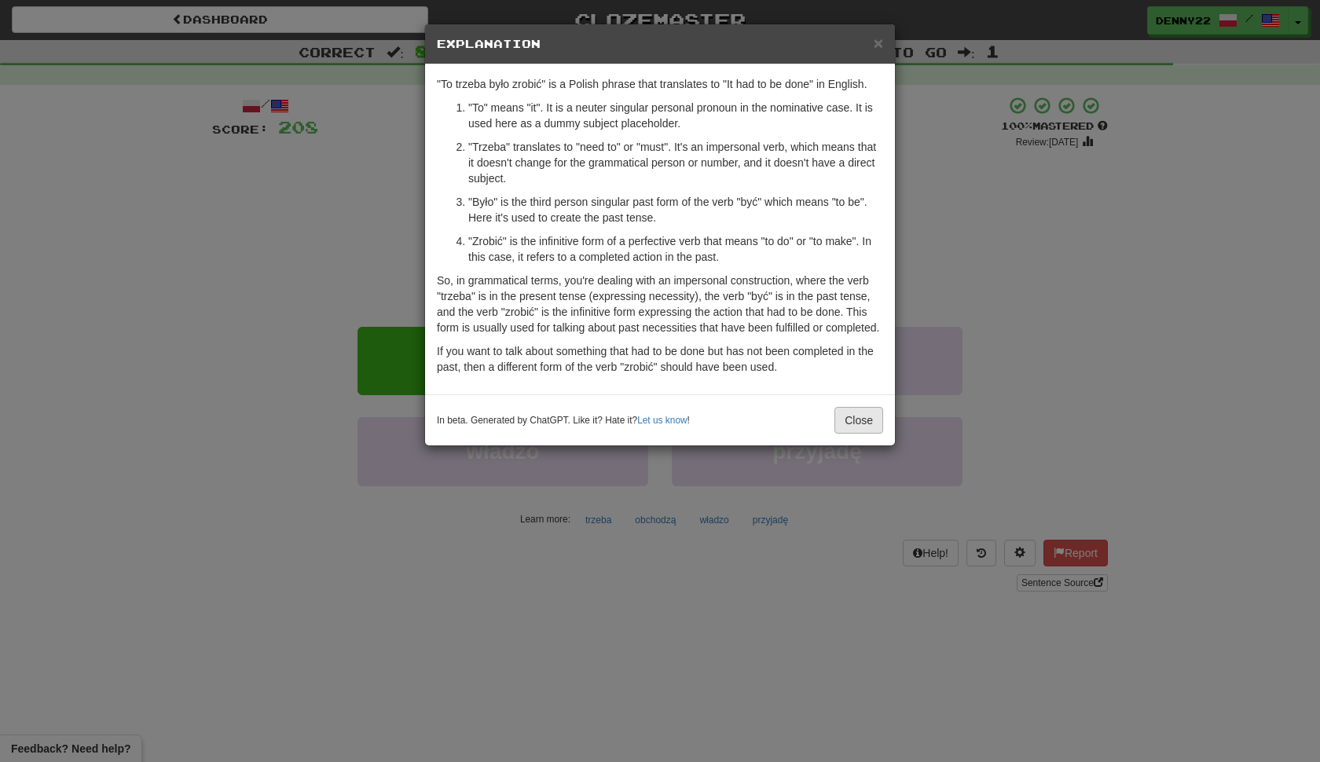
click at [852, 434] on button "Close" at bounding box center [858, 420] width 49 height 27
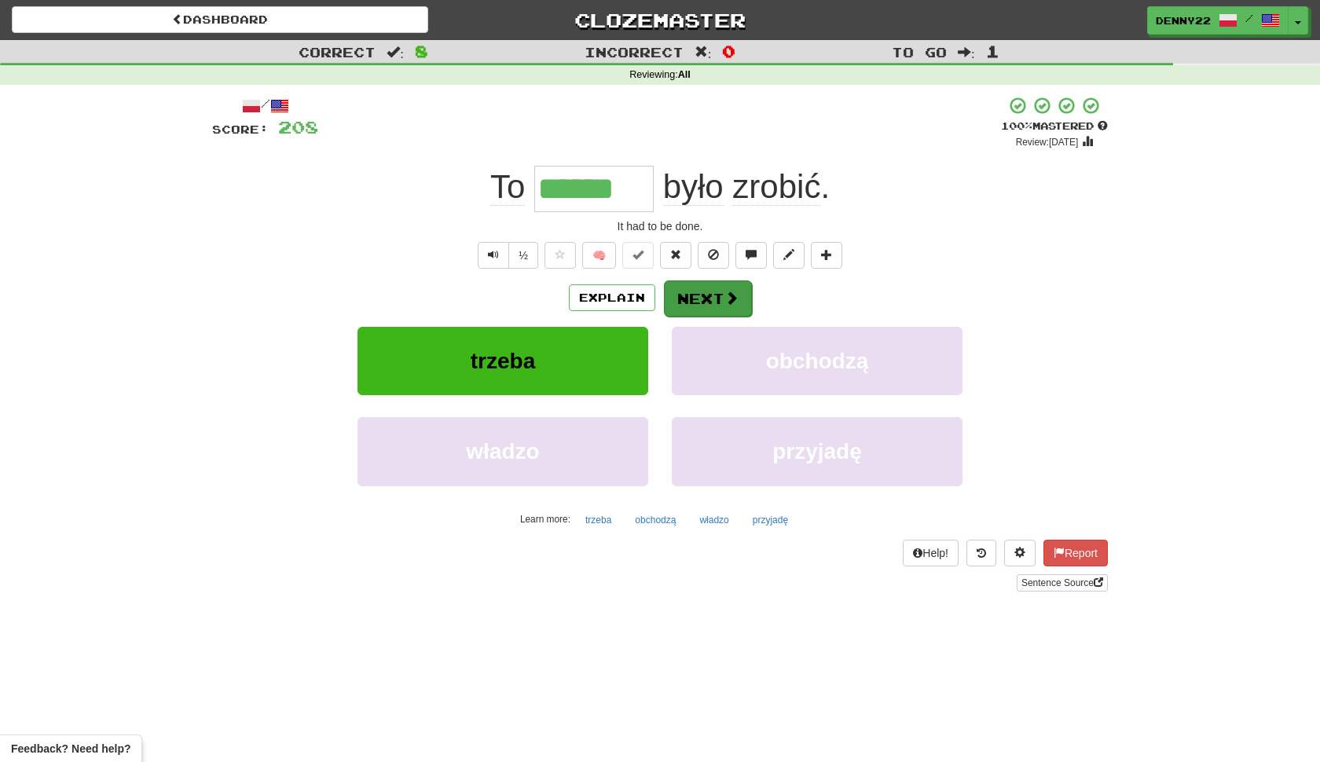
click at [712, 317] on button "Next" at bounding box center [708, 298] width 88 height 36
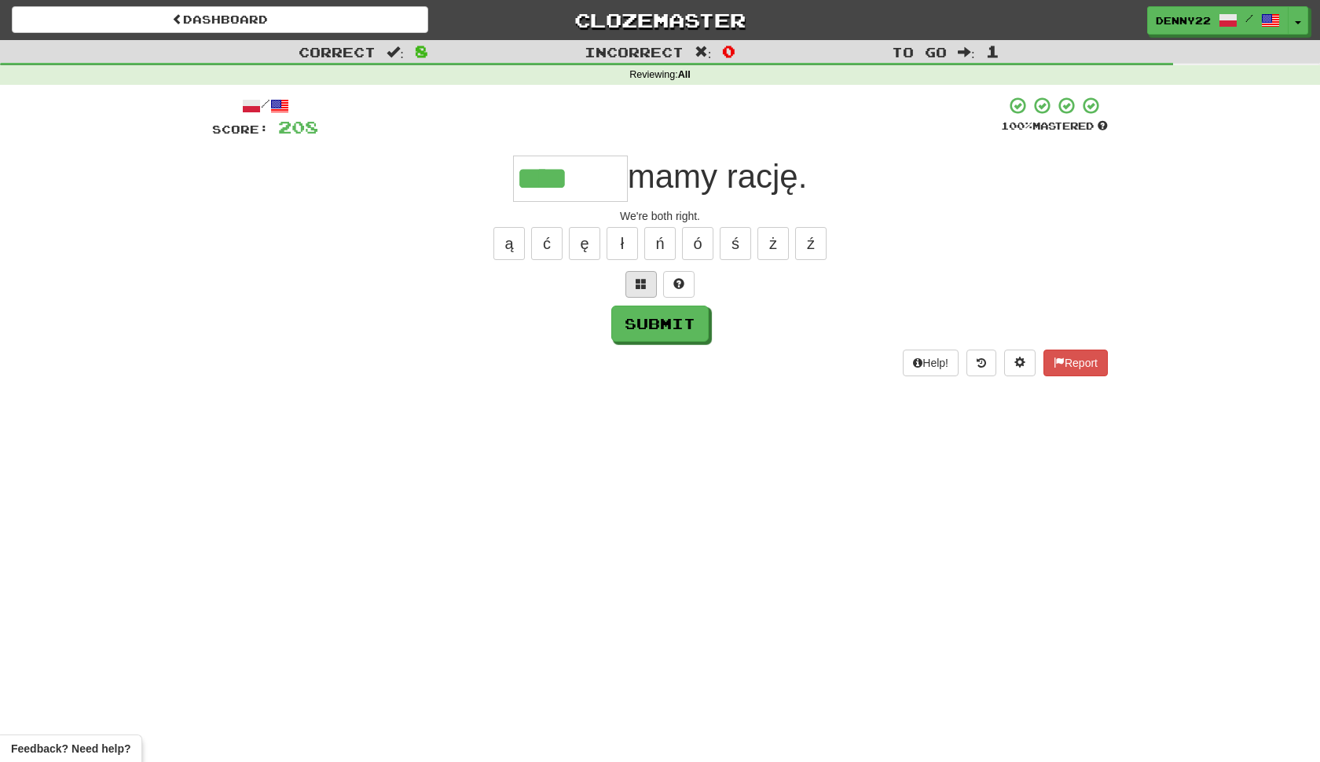
click at [641, 298] on button at bounding box center [640, 284] width 31 height 27
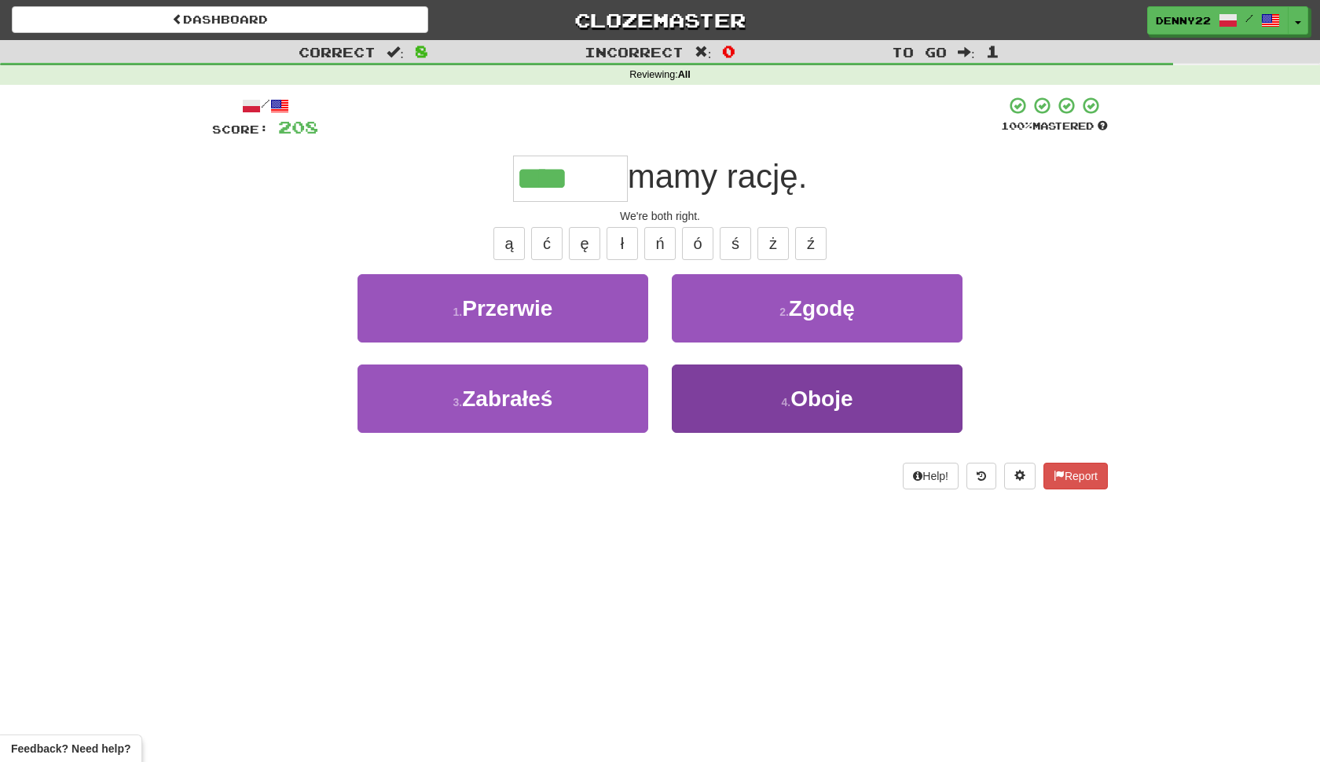
click at [764, 433] on button "4 . Oboje" at bounding box center [817, 398] width 291 height 68
type input "*****"
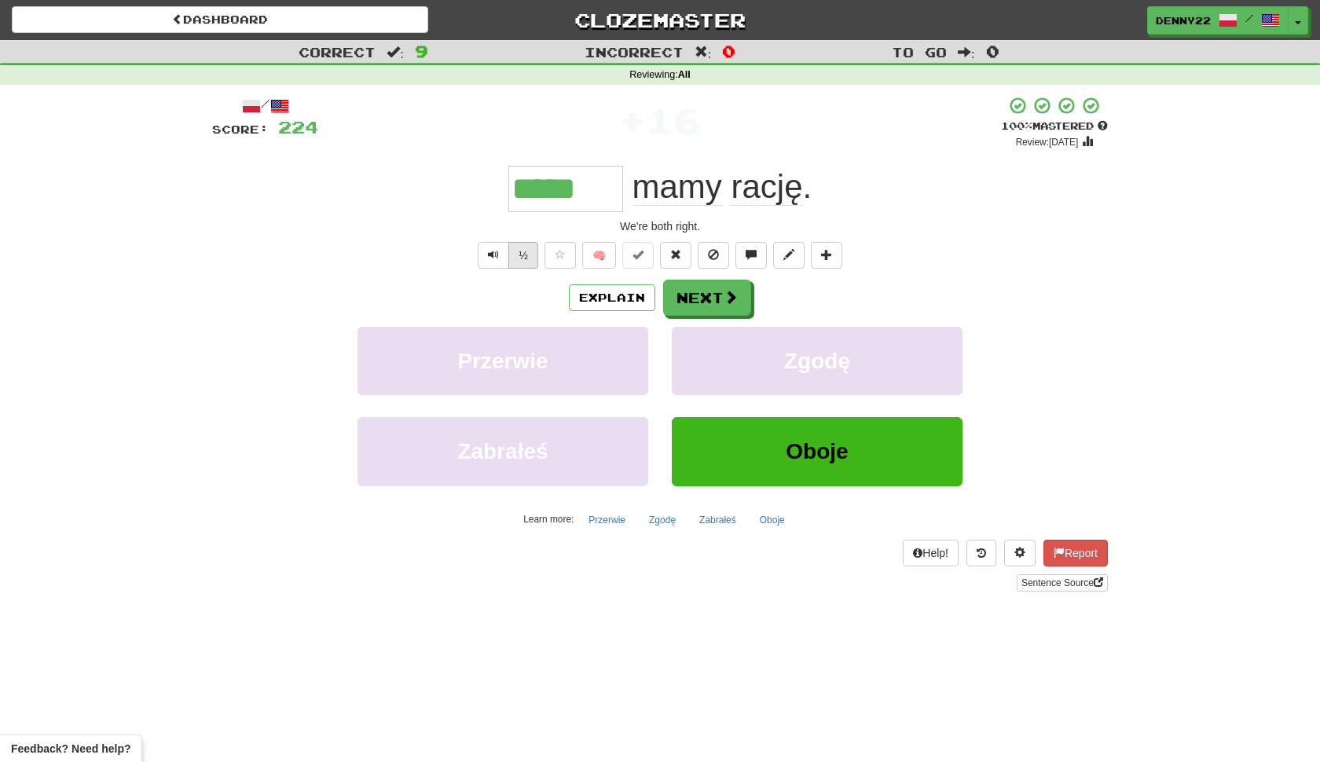
click at [521, 269] on button "½" at bounding box center [523, 255] width 30 height 27
click at [734, 305] on span at bounding box center [731, 298] width 14 height 14
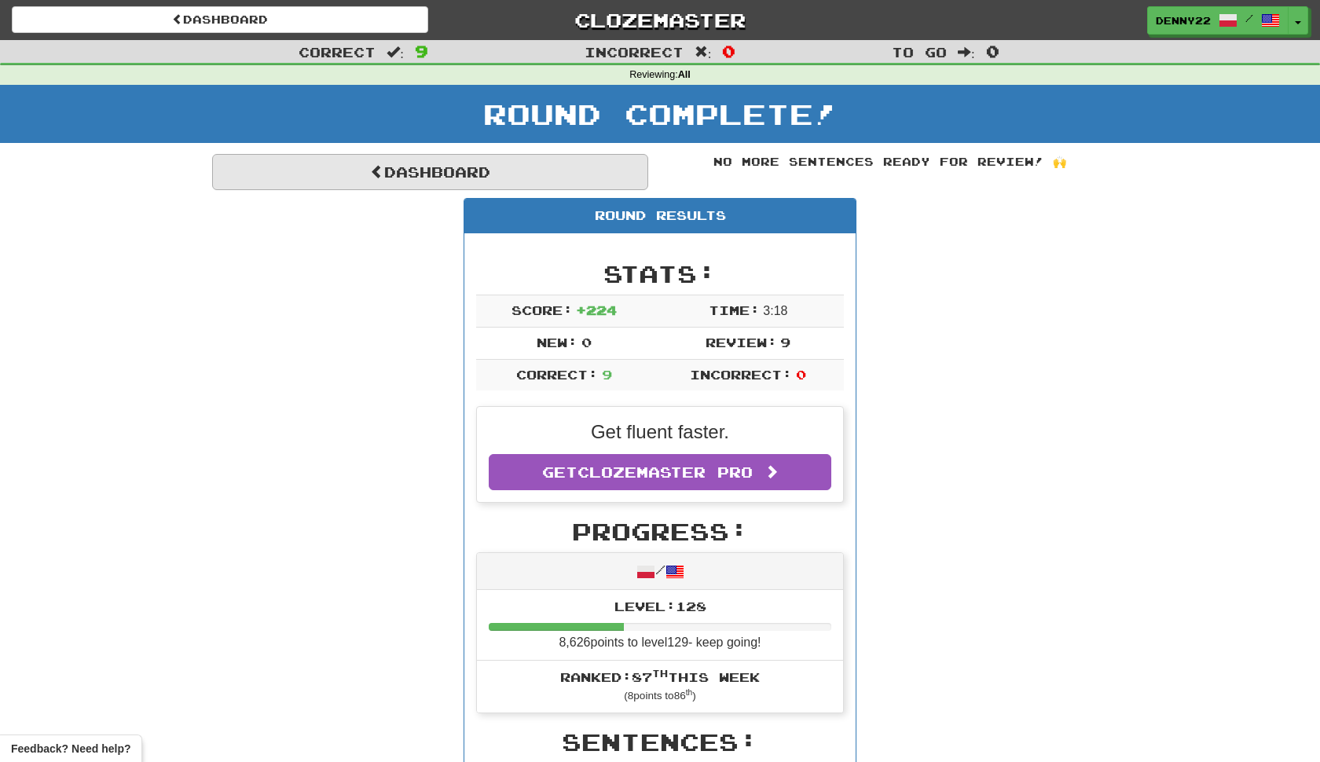
click at [488, 190] on link "Dashboard" at bounding box center [430, 172] width 436 height 36
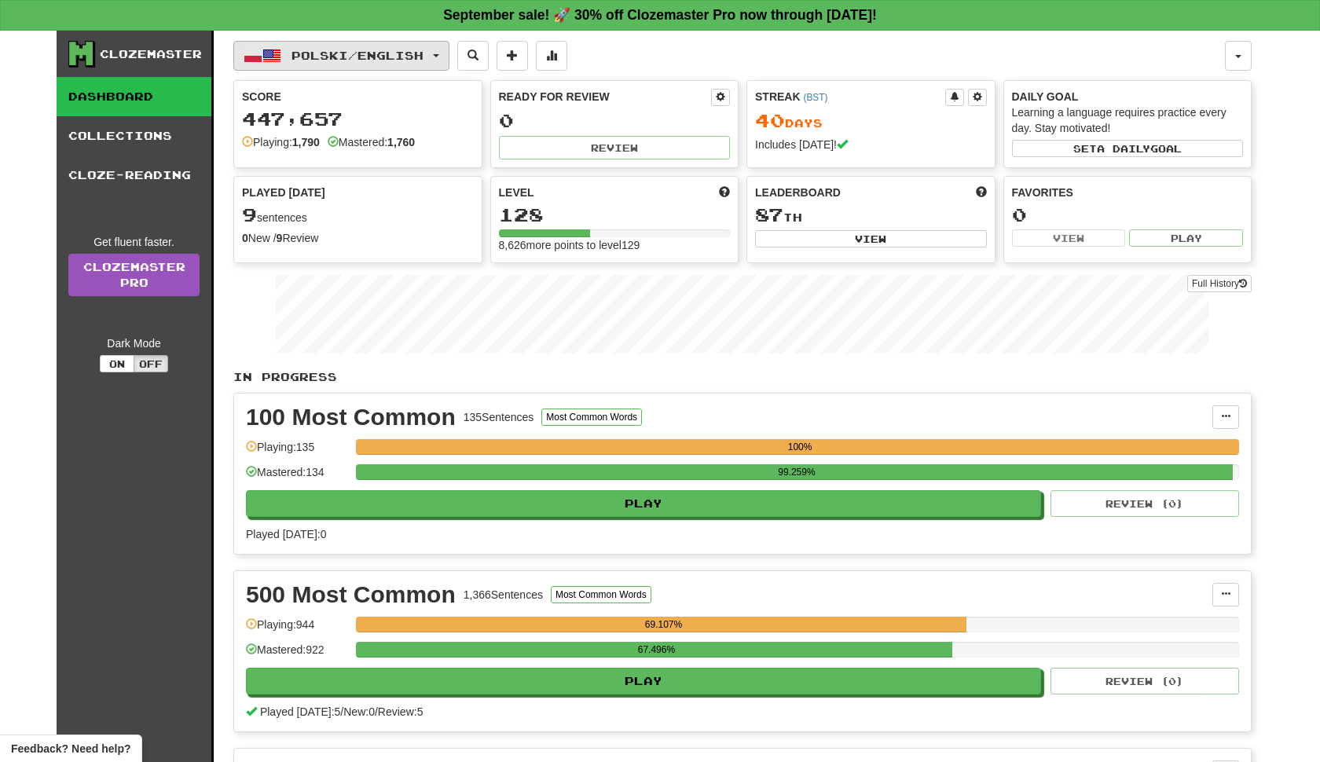
click at [439, 57] on span "button" at bounding box center [436, 55] width 6 height 3
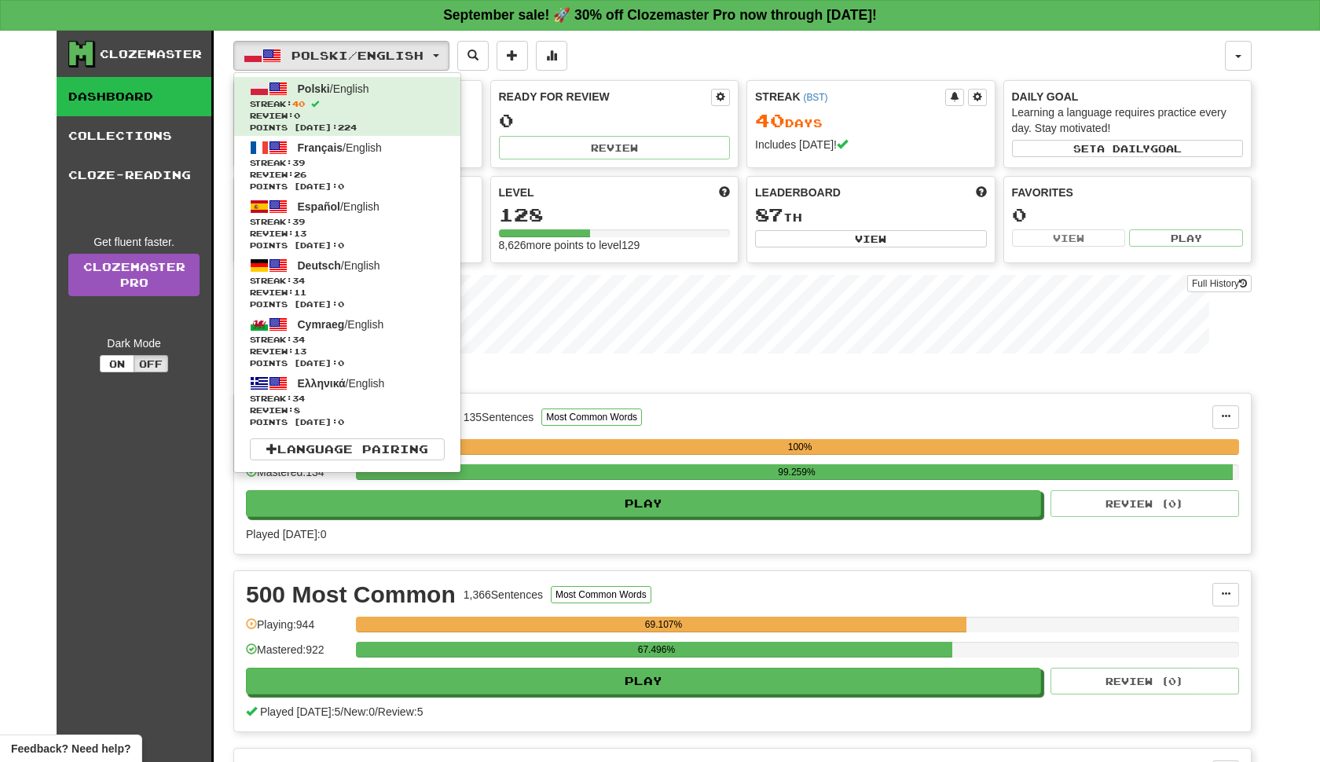
click at [1016, 57] on div "Polski / English Polski / English Streak: 40 Review: 0 Points today: 224 França…" at bounding box center [728, 56] width 991 height 30
